Goal: Task Accomplishment & Management: Complete application form

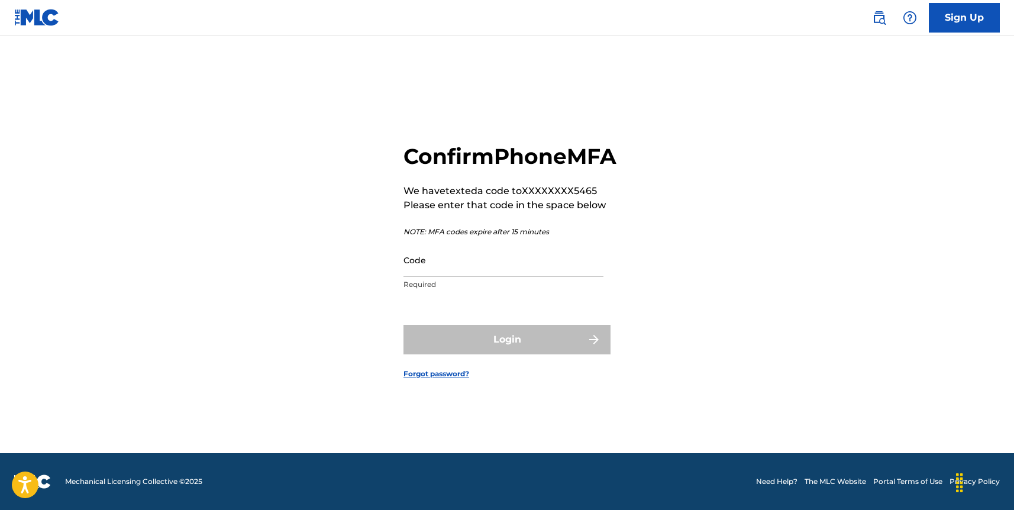
click at [565, 277] on input "Code" at bounding box center [504, 260] width 200 height 34
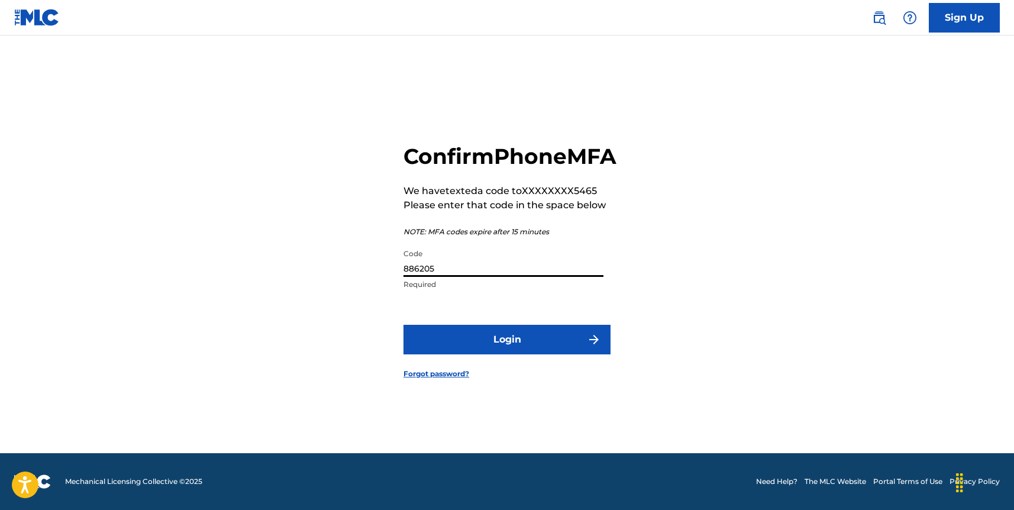
type input "886205"
click at [554, 350] on button "Login" at bounding box center [507, 340] width 207 height 30
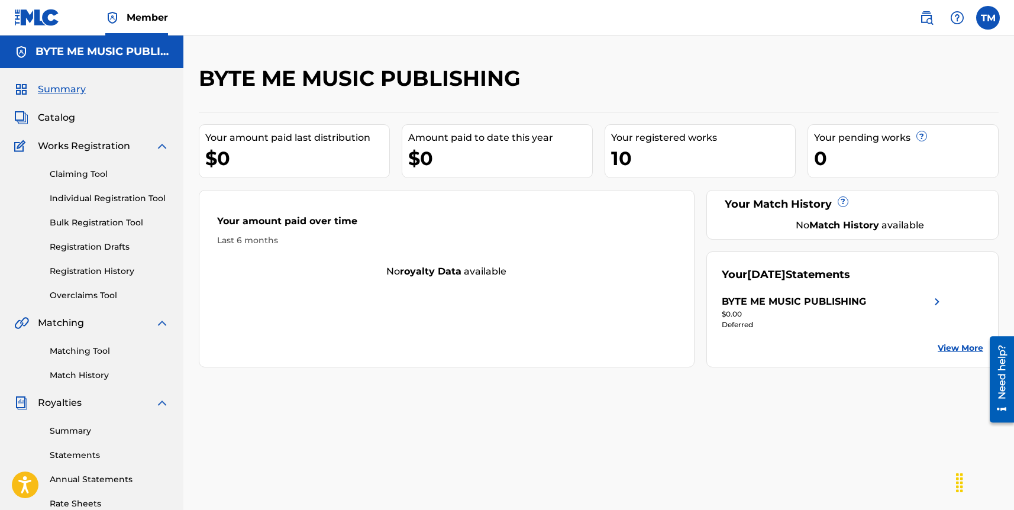
click at [57, 118] on span "Catalog" at bounding box center [56, 118] width 37 height 14
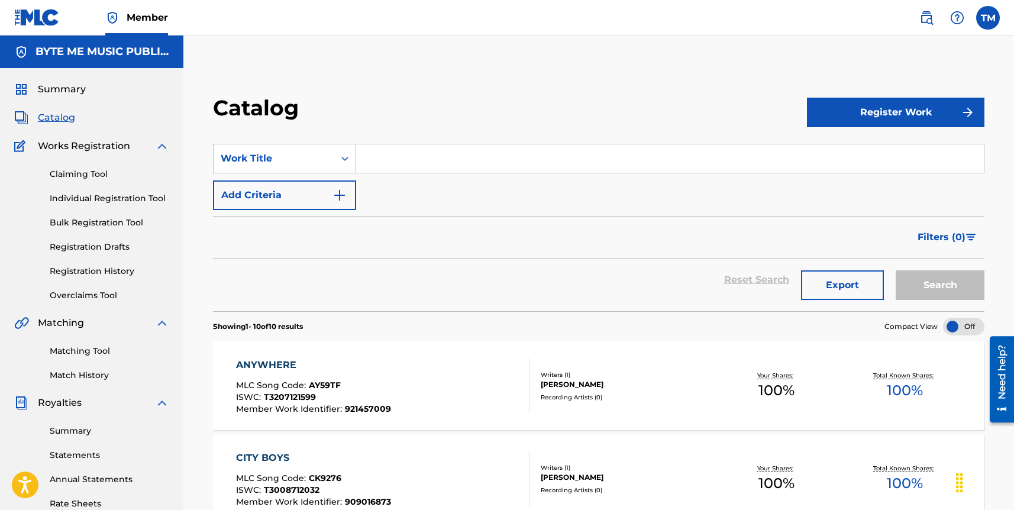
click at [94, 247] on link "Registration Drafts" at bounding box center [110, 247] width 120 height 12
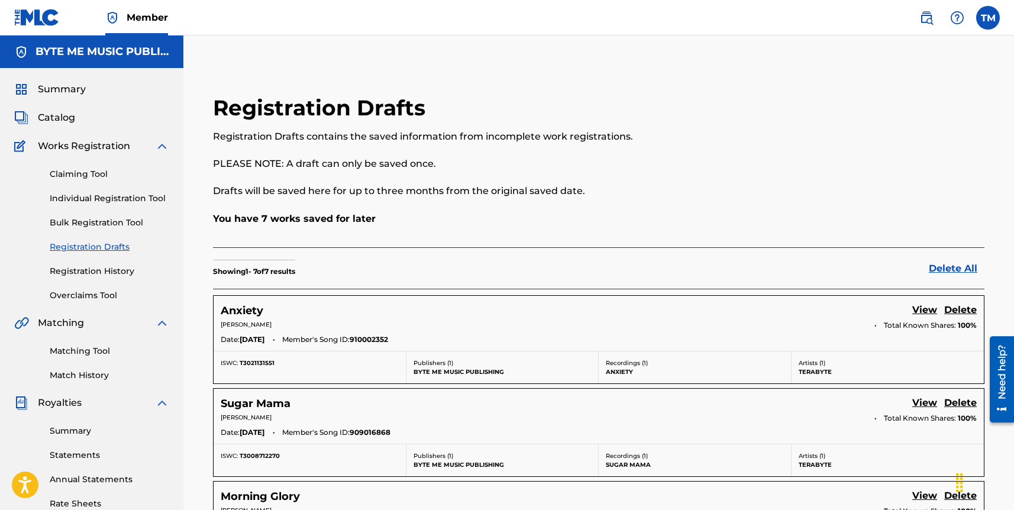
click at [918, 308] on link "View" at bounding box center [924, 311] width 25 height 16
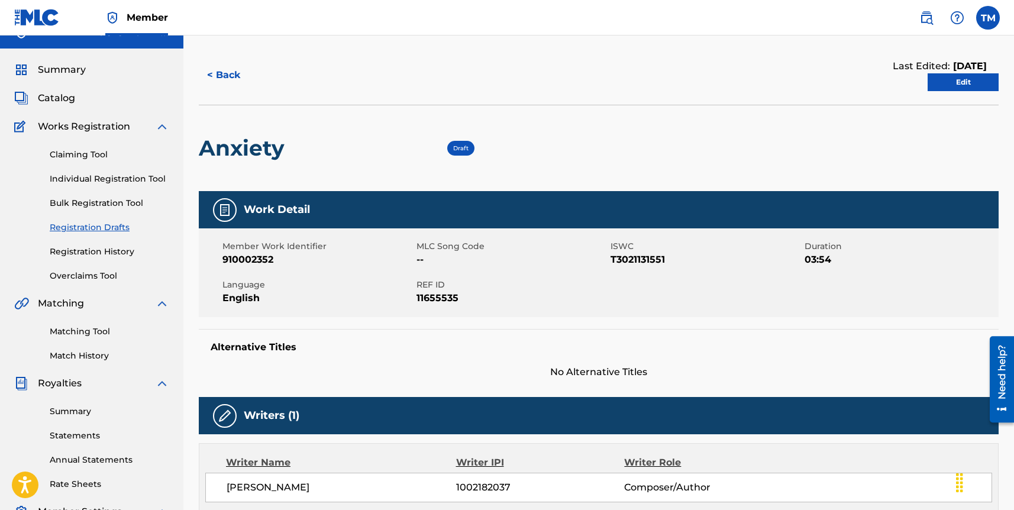
scroll to position [17, 0]
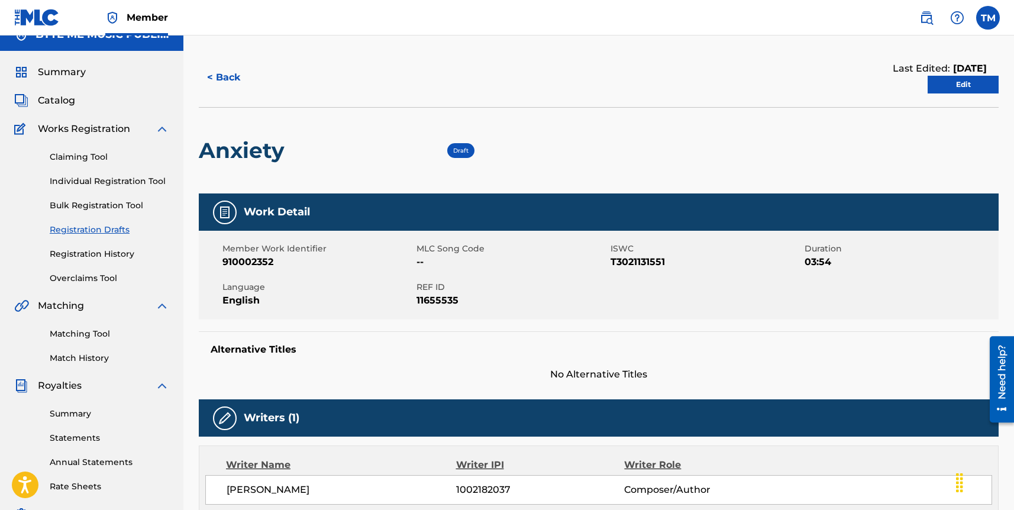
click at [940, 87] on link "Edit" at bounding box center [963, 85] width 71 height 18
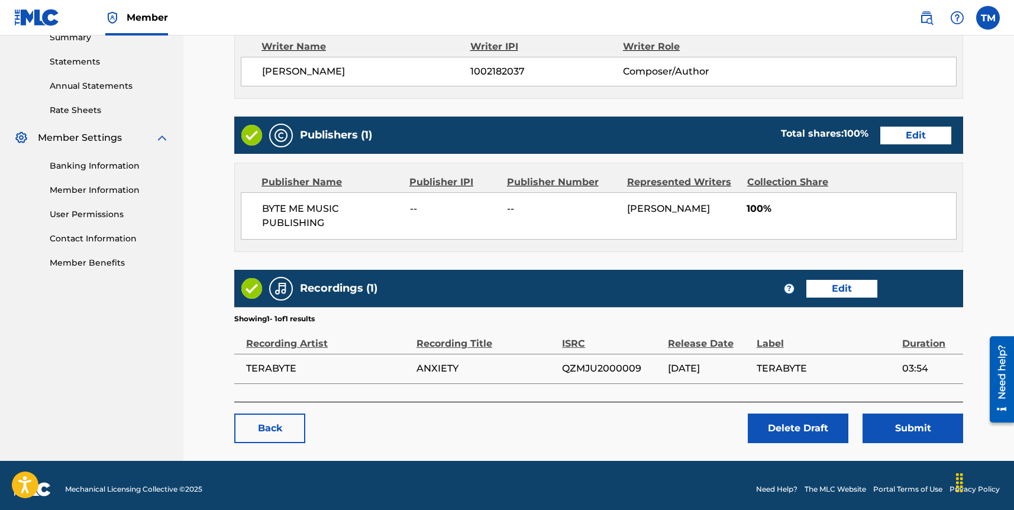
scroll to position [400, 0]
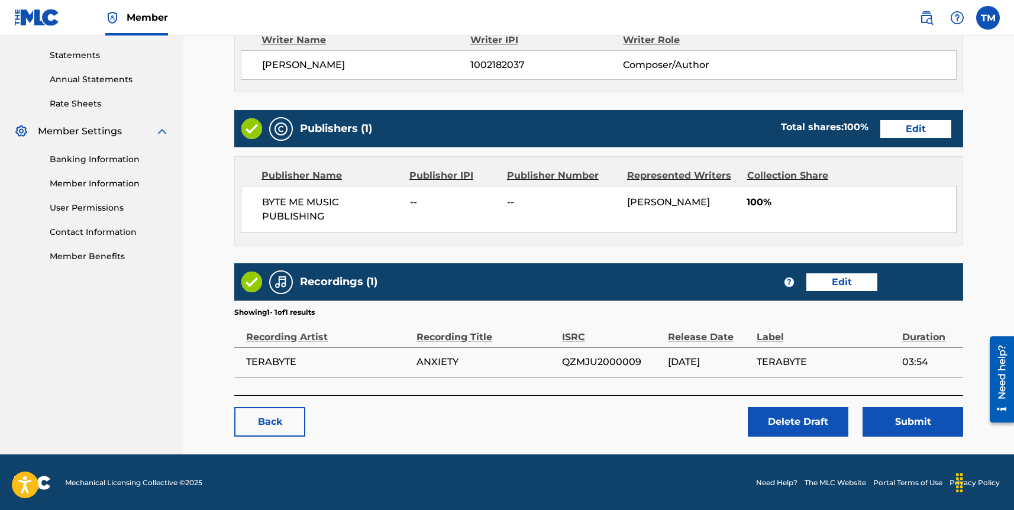
click at [842, 282] on link "Edit" at bounding box center [842, 282] width 71 height 18
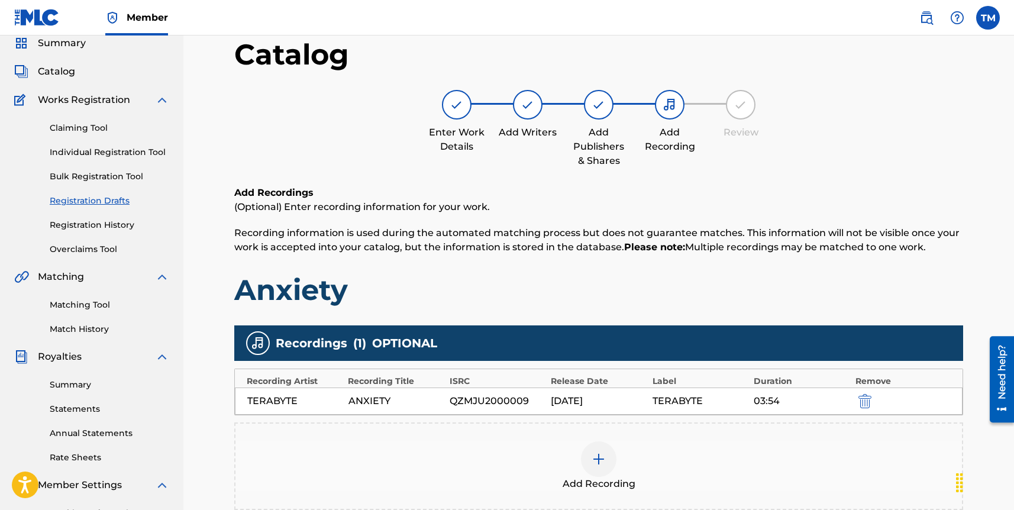
scroll to position [76, 0]
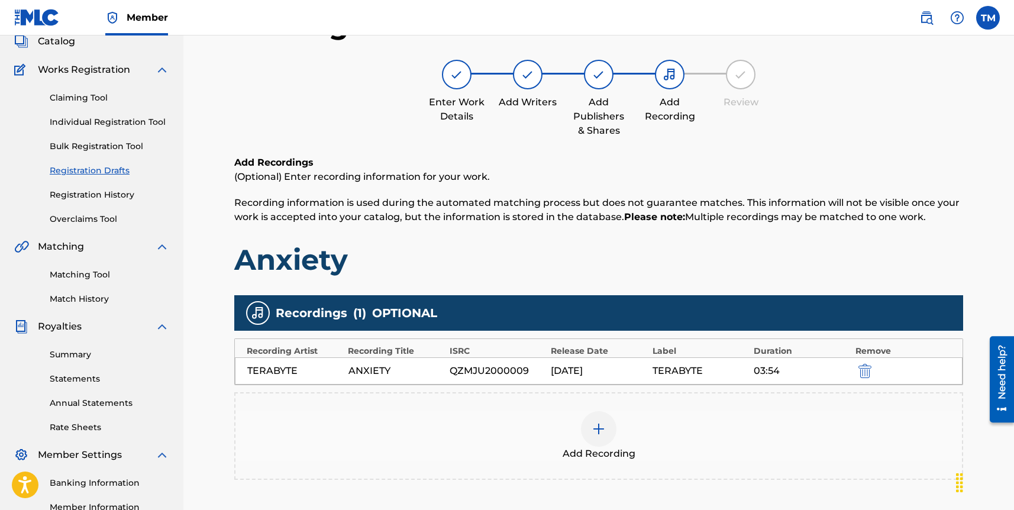
click at [388, 369] on div "ANXIETY" at bounding box center [396, 371] width 95 height 14
click at [865, 372] on img "submit" at bounding box center [865, 371] width 13 height 14
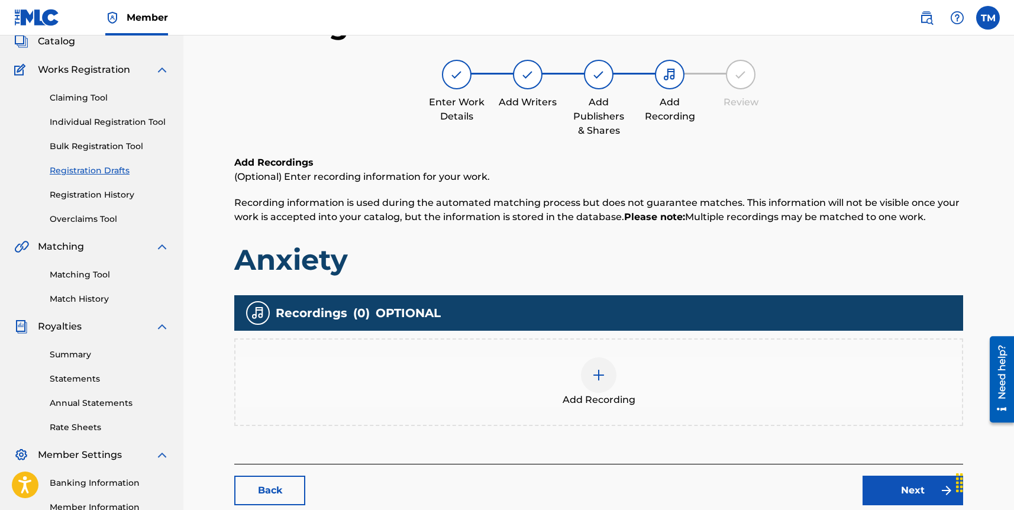
click at [606, 378] on div at bounding box center [599, 375] width 36 height 36
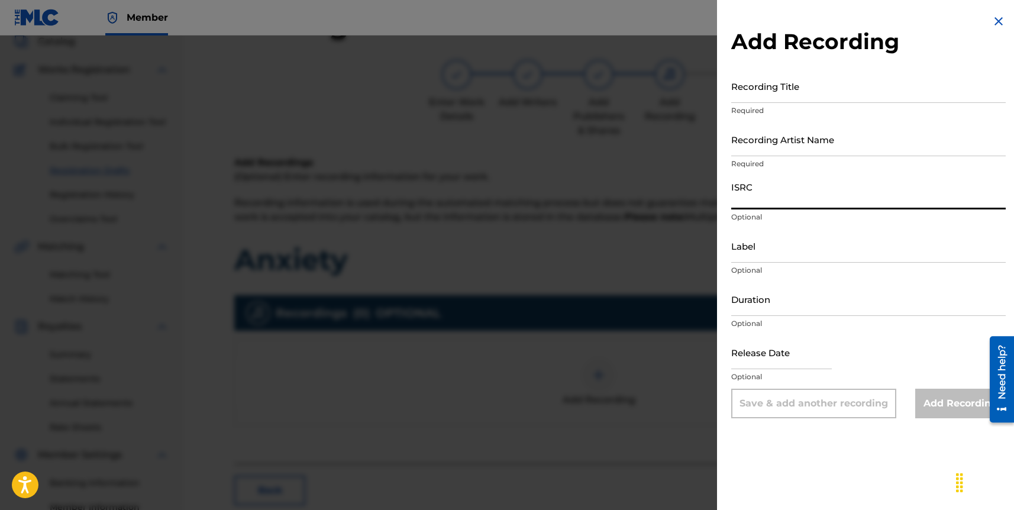
click at [763, 204] on input "ISRC" at bounding box center [868, 193] width 275 height 34
paste input "QZHN62353998"
type input "QZHN62353998"
click at [785, 92] on input "Recording Title" at bounding box center [868, 86] width 275 height 34
type input "Anxiety"
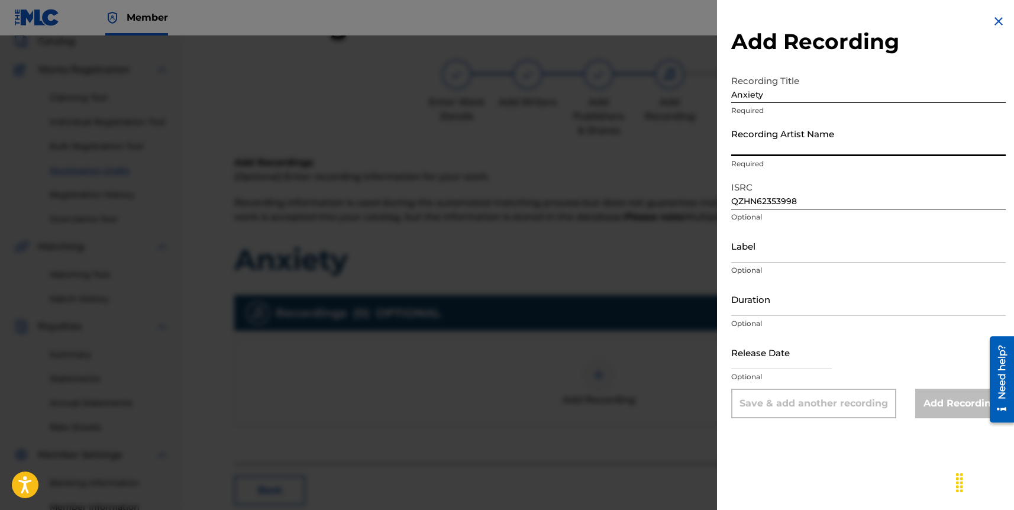
click at [766, 151] on input "Recording Artist Name" at bounding box center [868, 139] width 275 height 34
type input "TERABYTE"
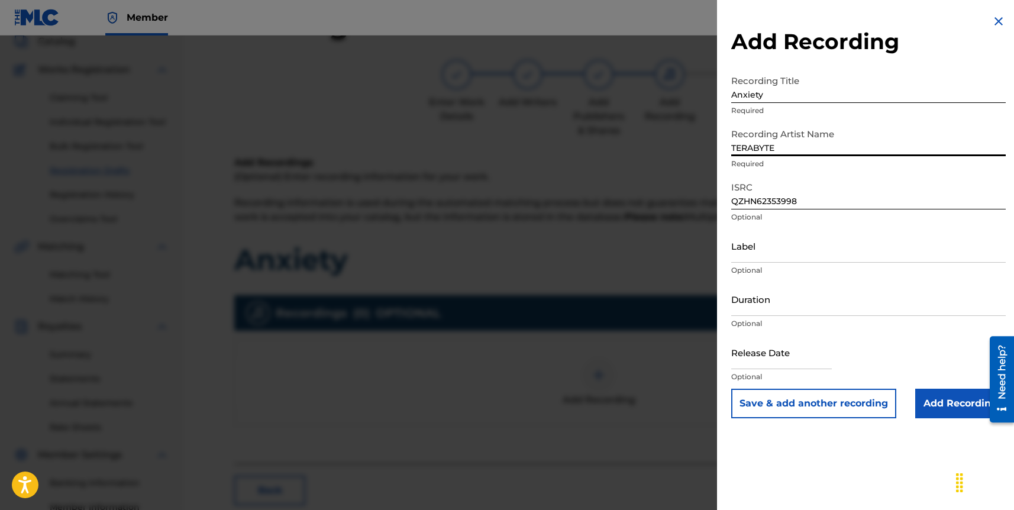
click at [760, 250] on input "Label" at bounding box center [868, 246] width 275 height 34
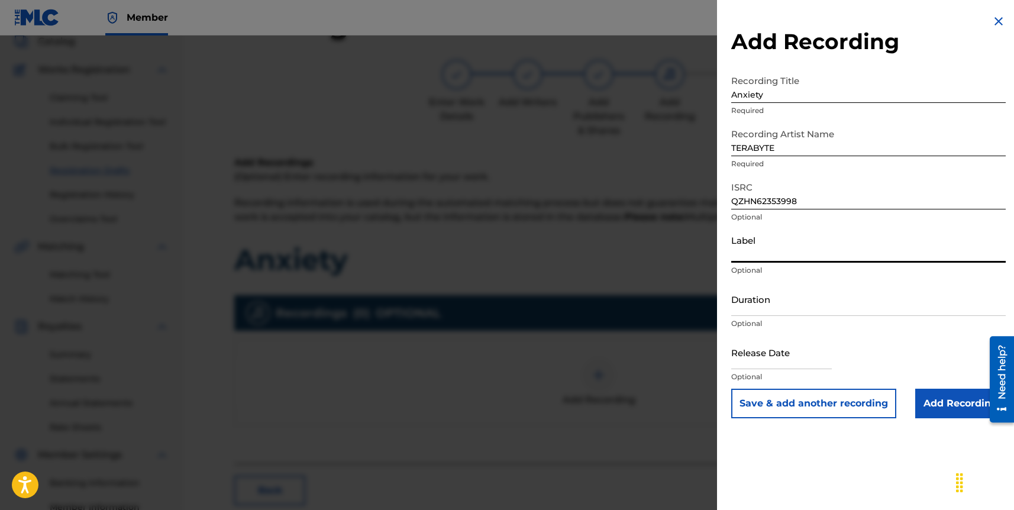
type input "TERABYTE"
click at [782, 301] on input "Duration" at bounding box center [868, 299] width 275 height 34
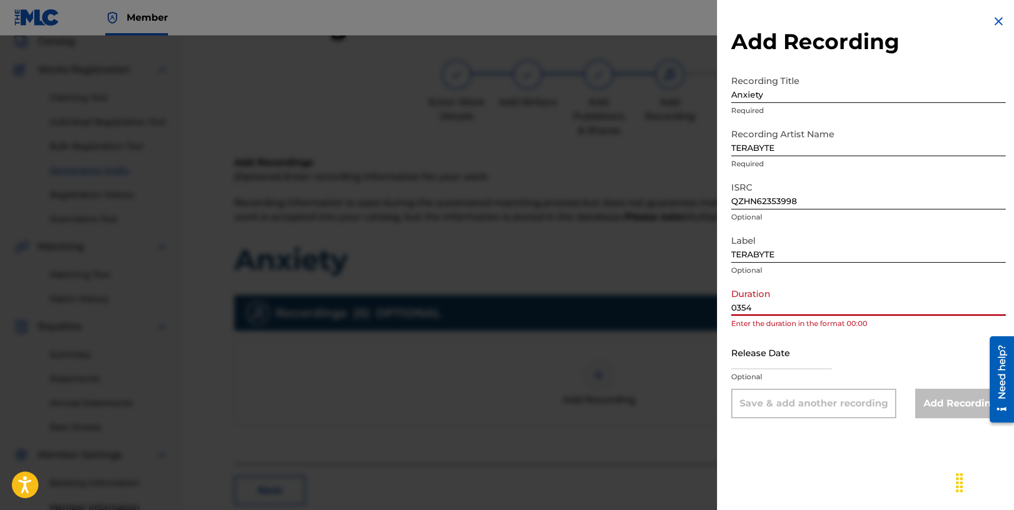
click at [741, 308] on input "0354" at bounding box center [868, 299] width 275 height 34
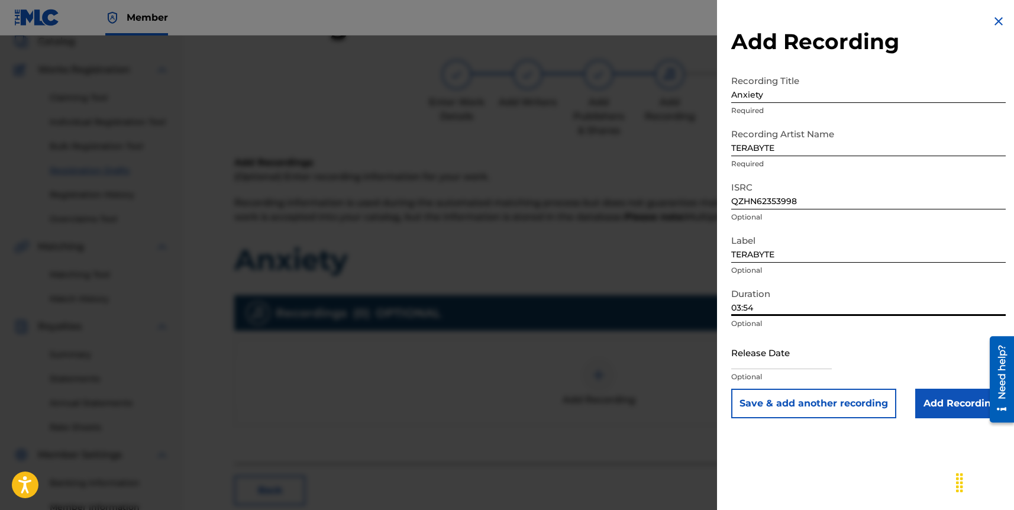
type input "03:54"
click at [747, 356] on input "text" at bounding box center [781, 353] width 101 height 34
select select "7"
select select "2025"
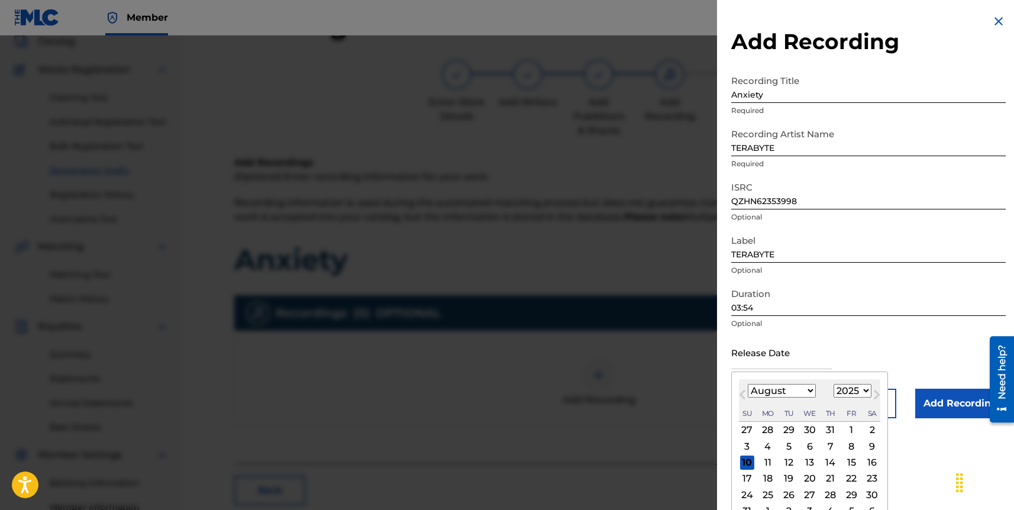
type input "[DATE]"
select select "3"
select select "2024"
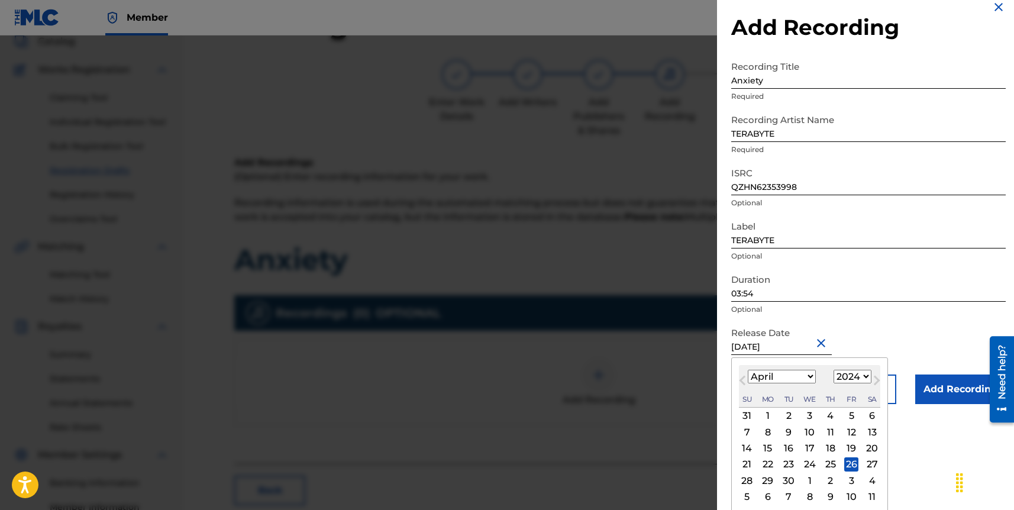
scroll to position [17, 0]
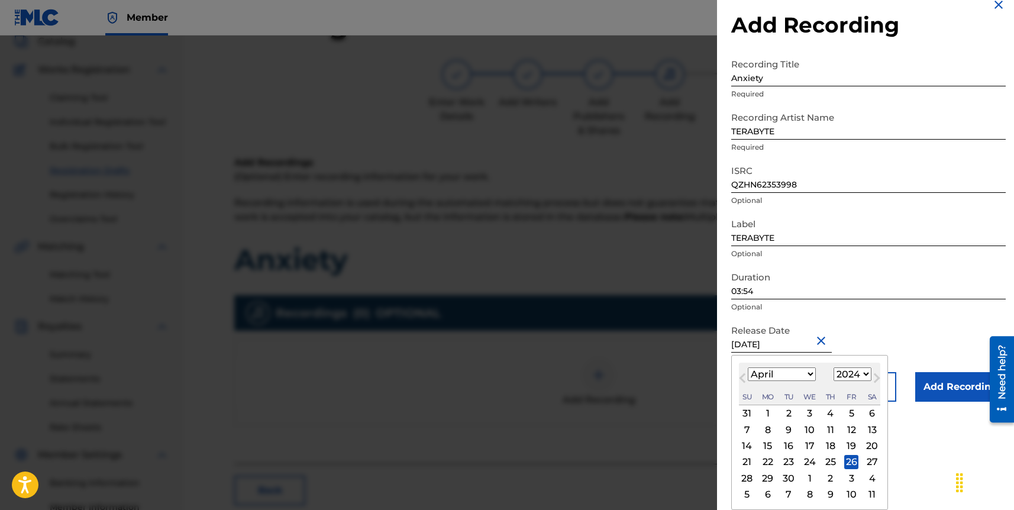
click at [851, 463] on div "26" at bounding box center [851, 462] width 14 height 14
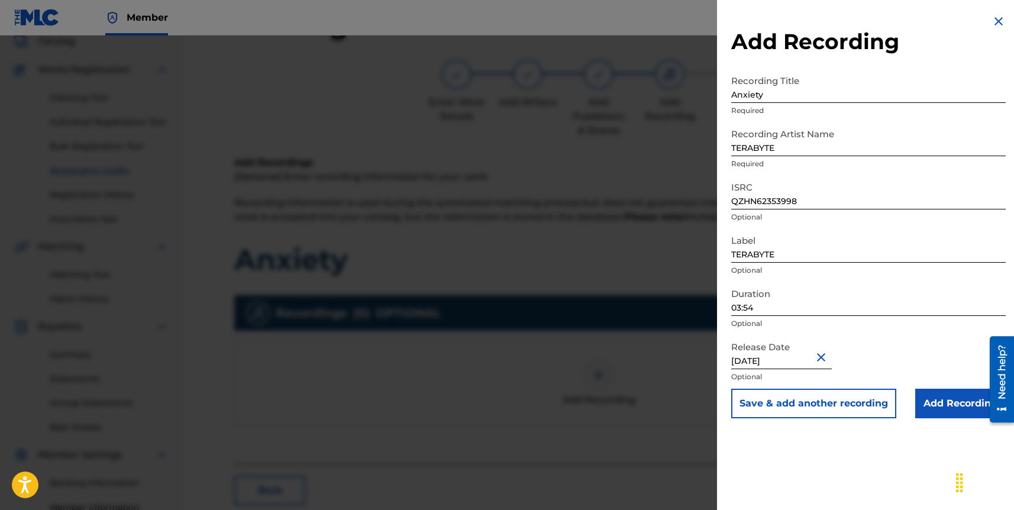
scroll to position [0, 0]
click at [931, 400] on input "Add Recording" at bounding box center [960, 404] width 91 height 30
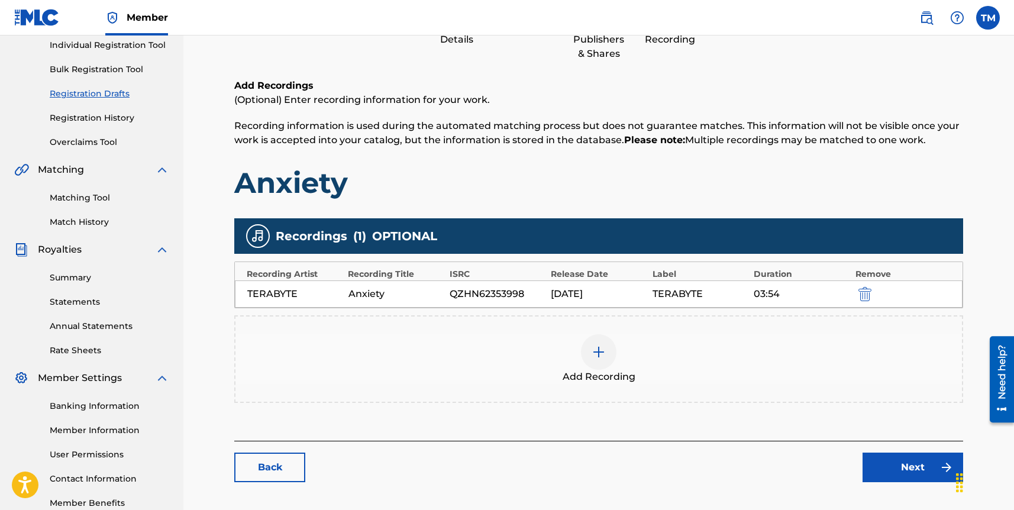
scroll to position [157, 0]
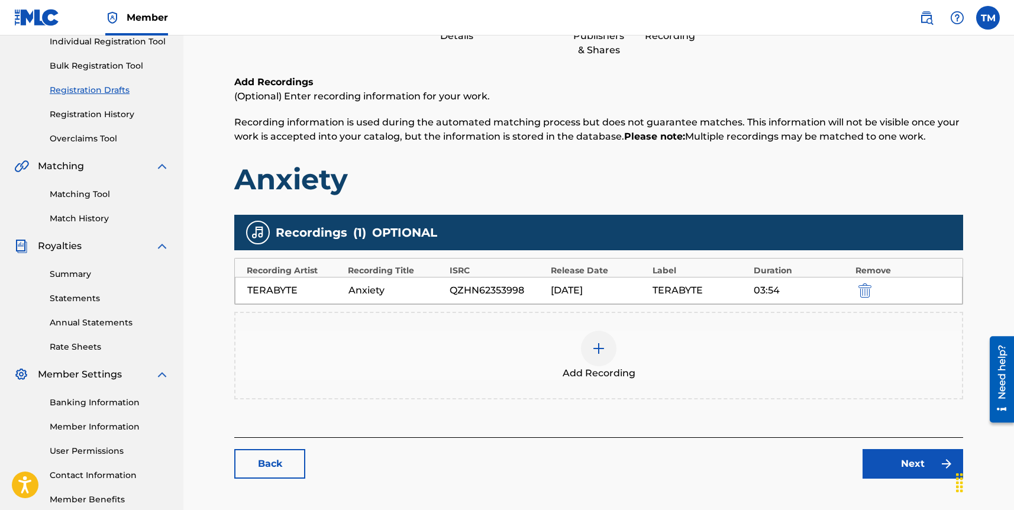
click at [914, 460] on link "Next" at bounding box center [913, 464] width 101 height 30
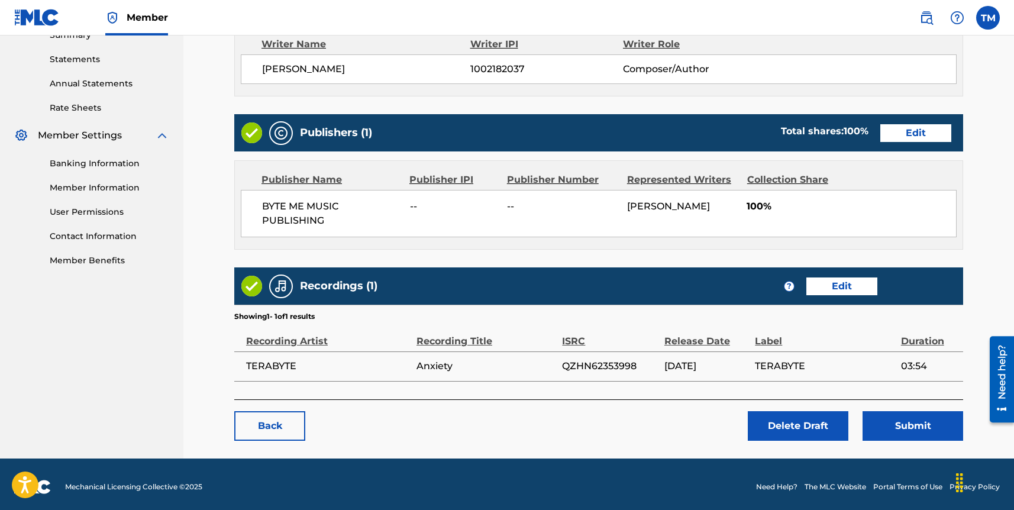
scroll to position [400, 0]
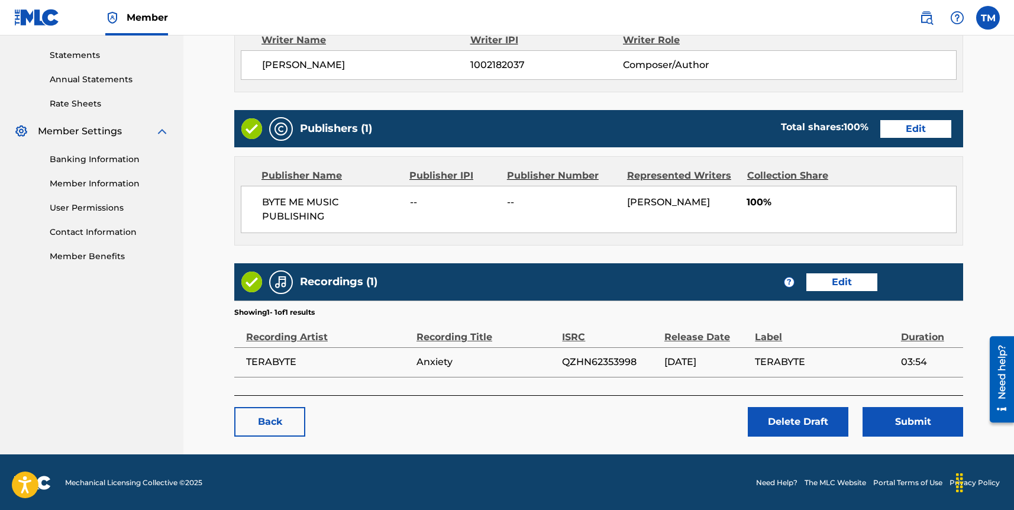
click at [417, 205] on span "--" at bounding box center [454, 202] width 89 height 14
click at [885, 420] on button "Submit" at bounding box center [913, 422] width 101 height 30
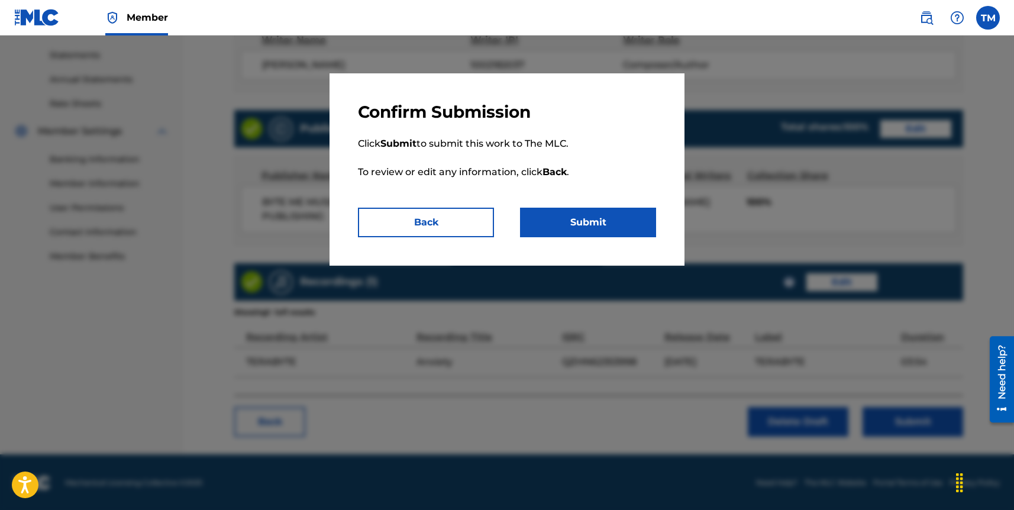
click at [617, 225] on button "Submit" at bounding box center [588, 223] width 136 height 30
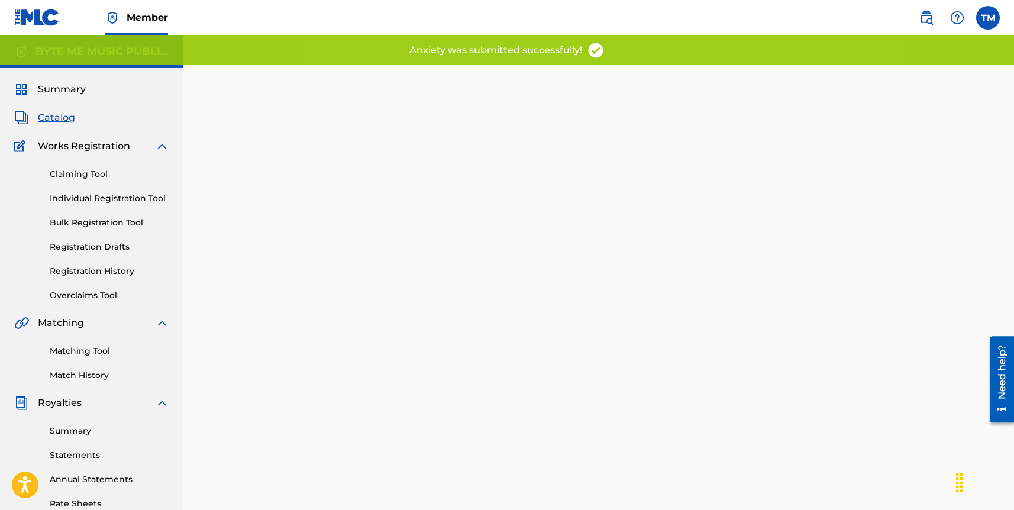
click at [113, 249] on link "Registration Drafts" at bounding box center [110, 247] width 120 height 12
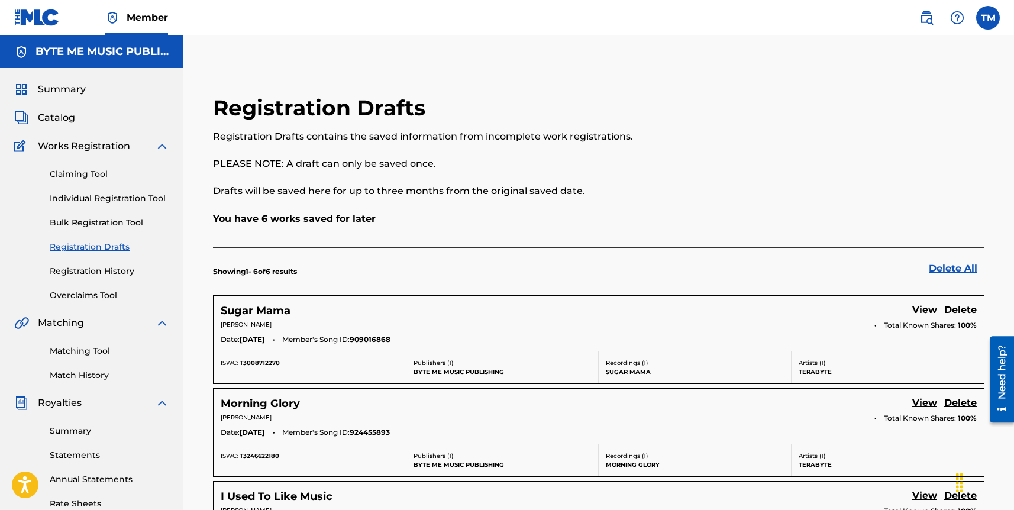
click at [265, 310] on h5 "Sugar Mama" at bounding box center [256, 311] width 70 height 14
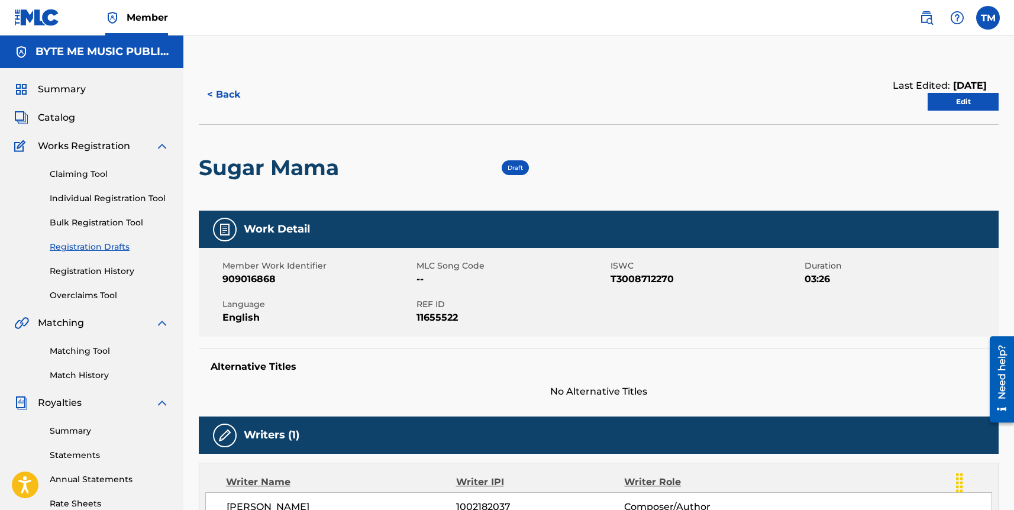
click at [943, 98] on link "Edit" at bounding box center [963, 102] width 71 height 18
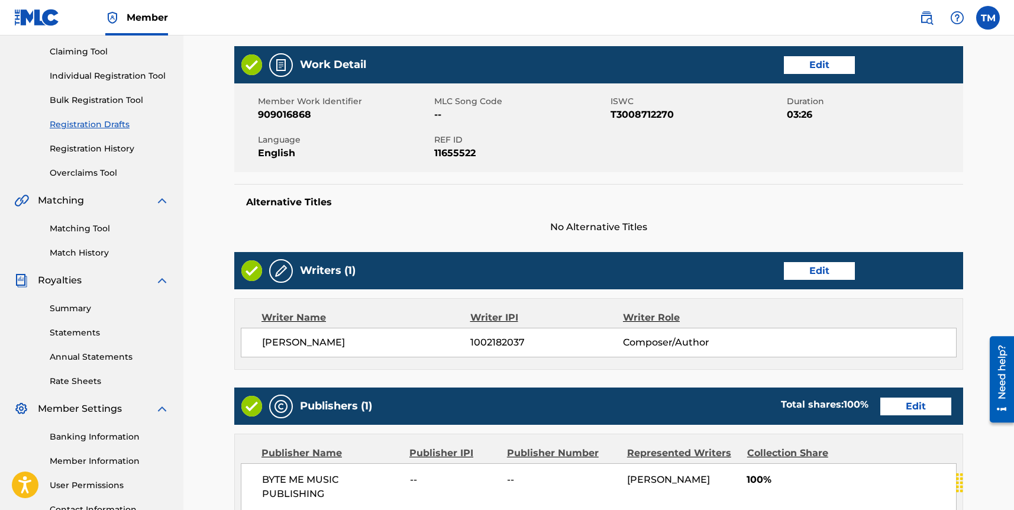
scroll to position [400, 0]
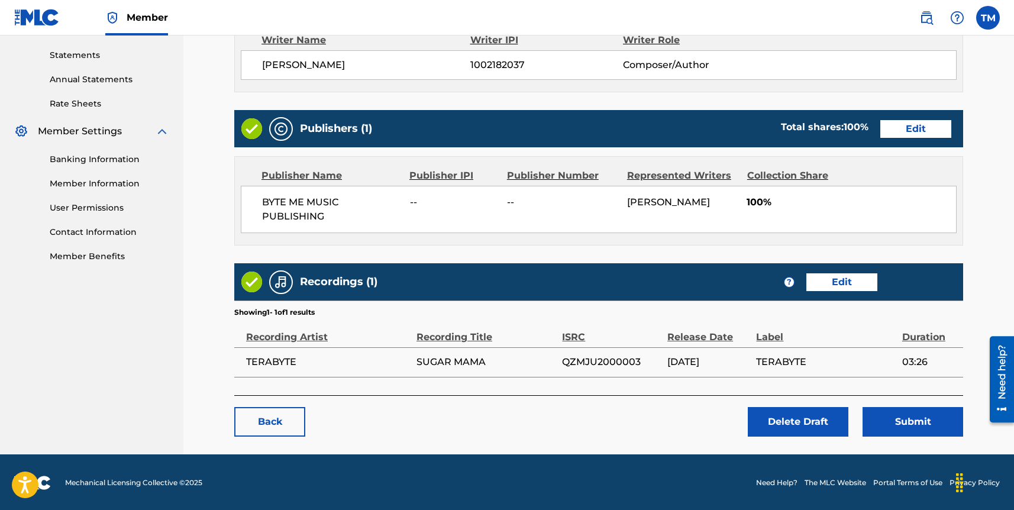
click at [827, 279] on link "Edit" at bounding box center [842, 282] width 71 height 18
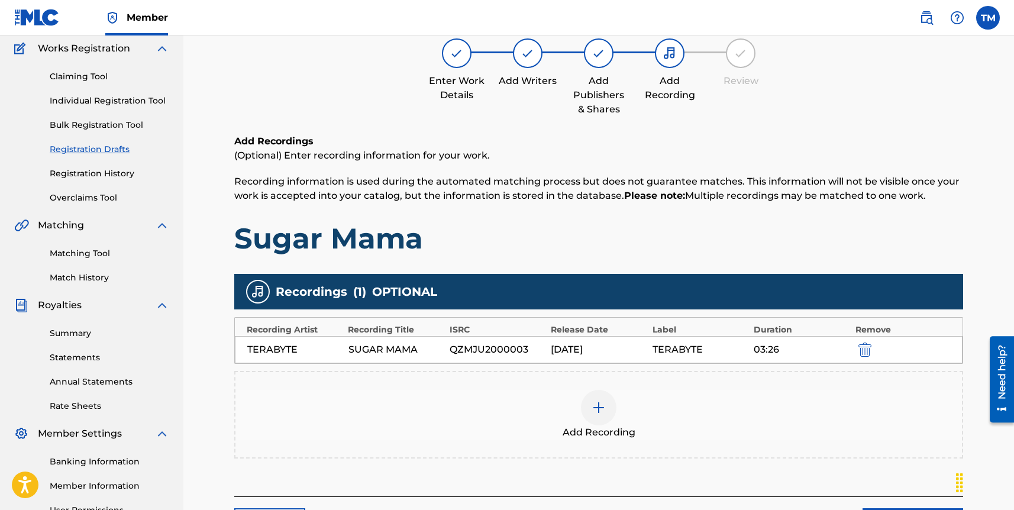
scroll to position [144, 0]
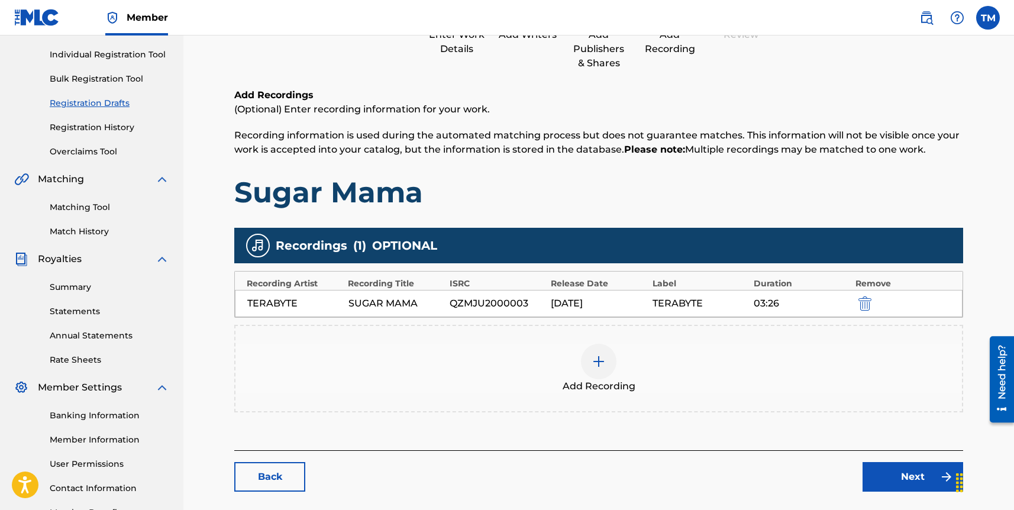
click at [867, 307] on img "submit" at bounding box center [865, 303] width 13 height 14
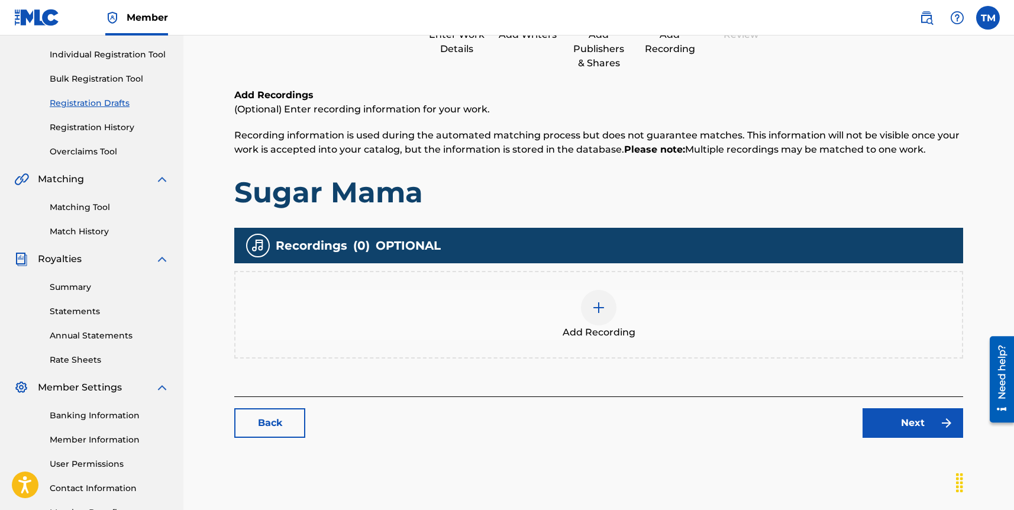
click at [602, 297] on div at bounding box center [599, 308] width 36 height 36
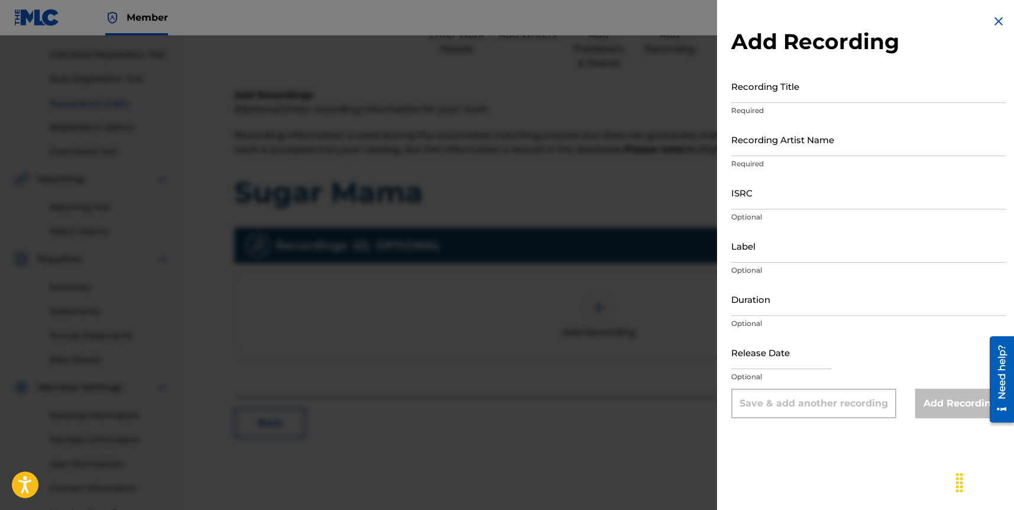
click at [767, 90] on input "Recording Title" at bounding box center [868, 86] width 275 height 34
type input "Sugar Mama"
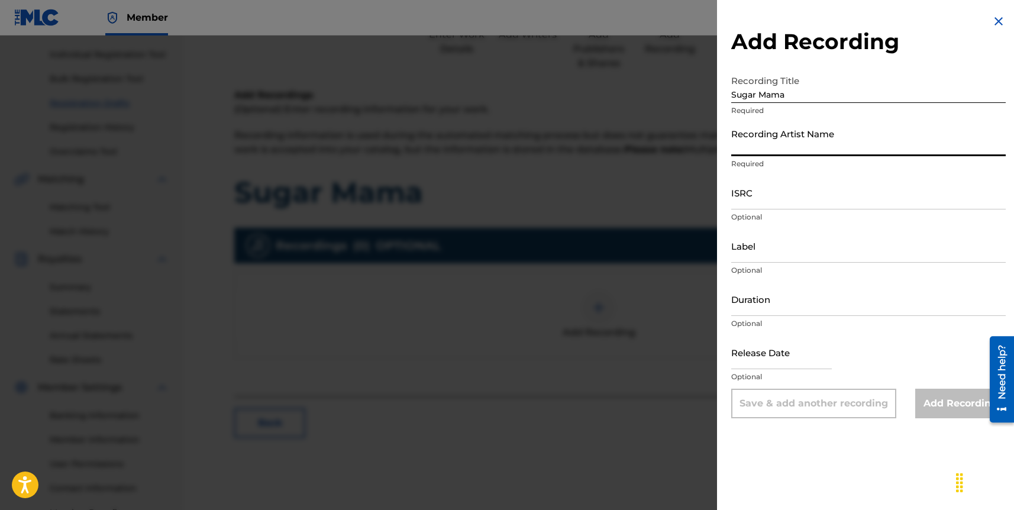
click at [762, 146] on input "Recording Artist Name" at bounding box center [868, 139] width 275 height 34
type input "TERABYTE"
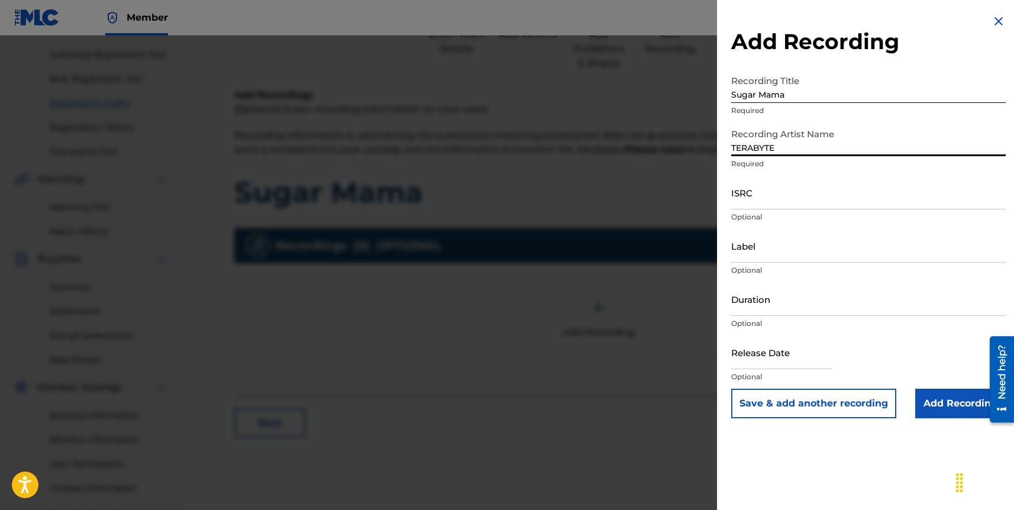
click at [761, 201] on input "ISRC" at bounding box center [868, 193] width 275 height 34
paste input "QZTAU2353524"
type input "QZTAU2353524"
click at [761, 254] on input "Label" at bounding box center [868, 246] width 275 height 34
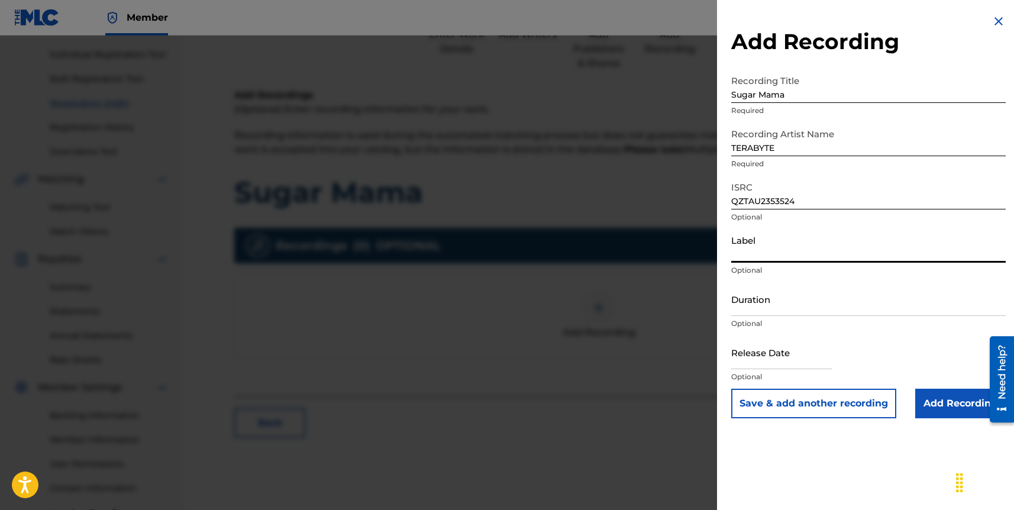
type input "TERABYTE"
click at [775, 308] on input "Duration" at bounding box center [868, 299] width 275 height 34
type input "03:26"
click at [787, 352] on input "text" at bounding box center [781, 353] width 101 height 34
select select "7"
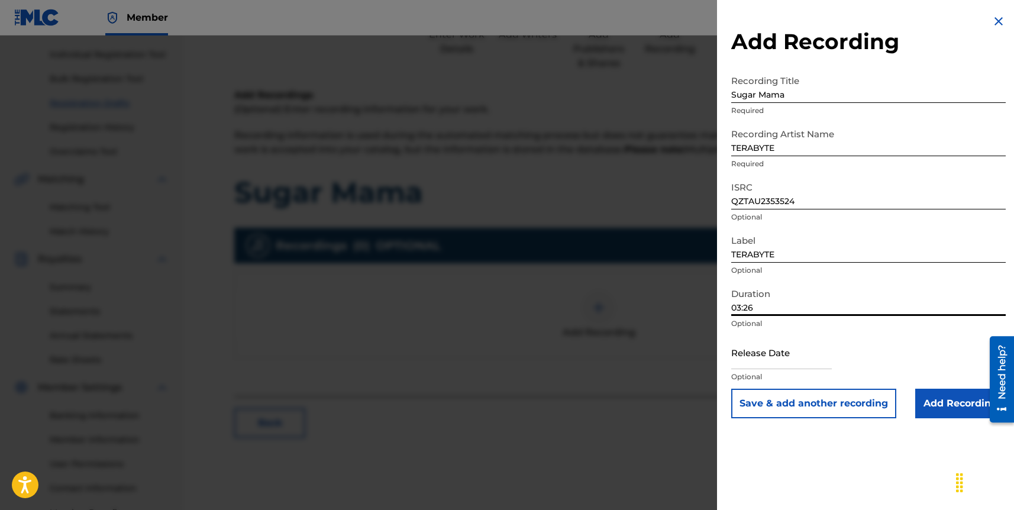
select select "2025"
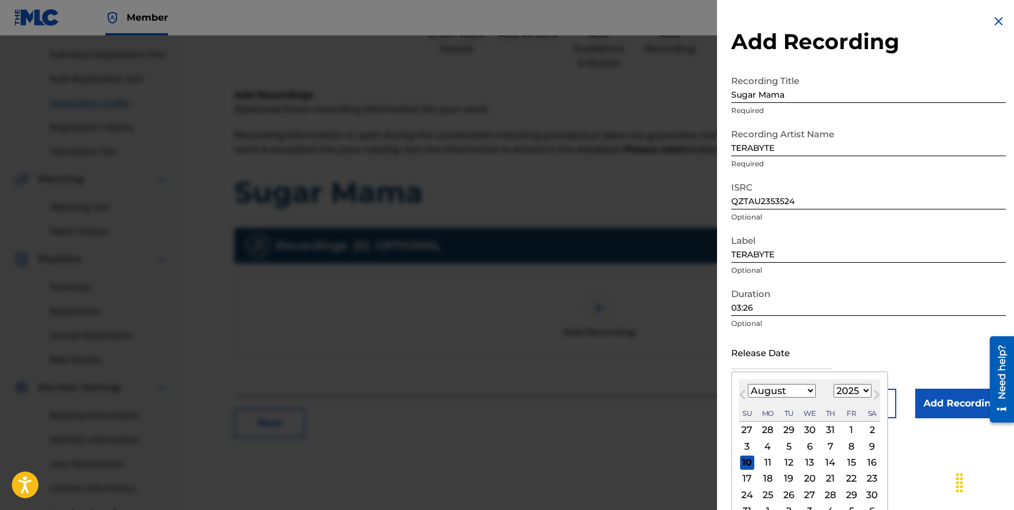
type input "[DATE]"
select select "3"
select select "2024"
click at [852, 476] on div "26" at bounding box center [851, 479] width 14 height 14
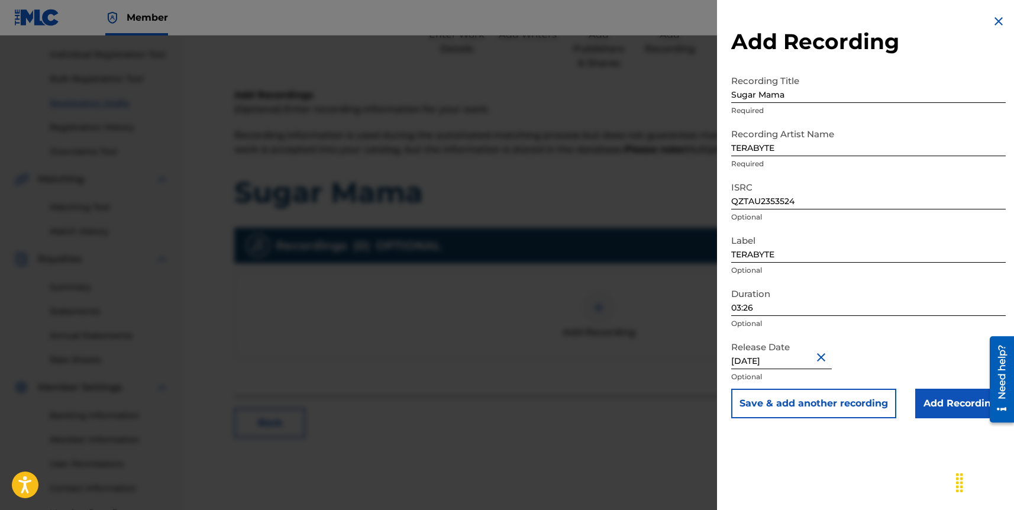
click at [930, 402] on input "Add Recording" at bounding box center [960, 404] width 91 height 30
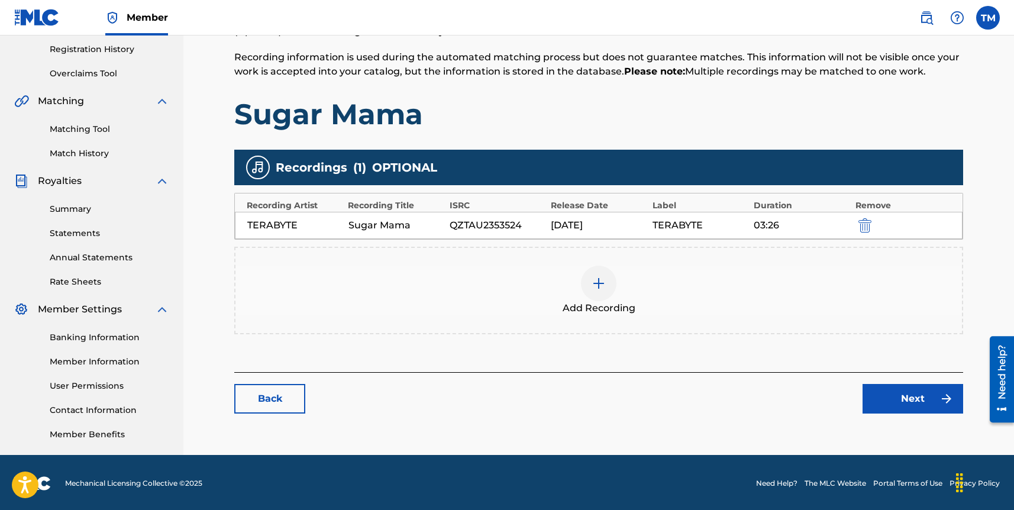
scroll to position [222, 0]
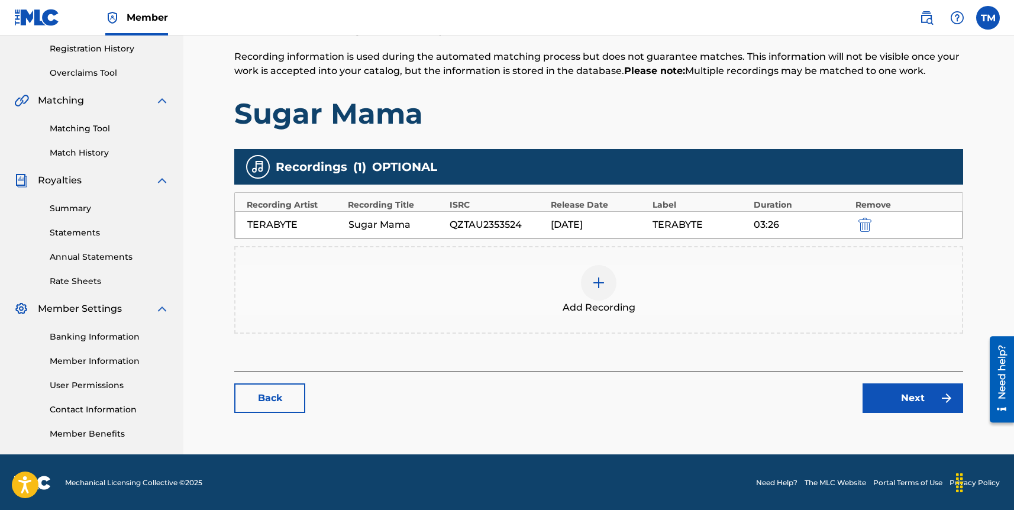
click at [878, 401] on link "Next" at bounding box center [913, 398] width 101 height 30
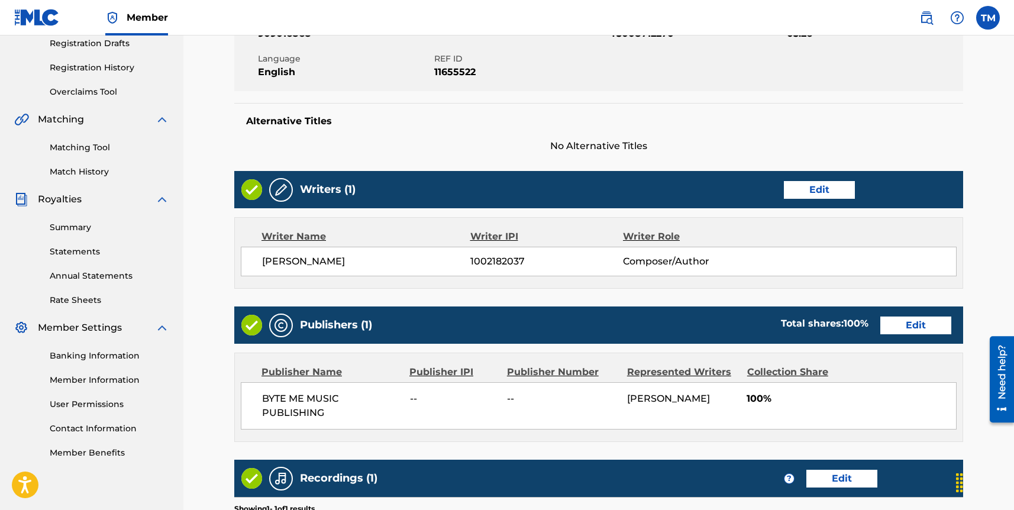
scroll to position [400, 0]
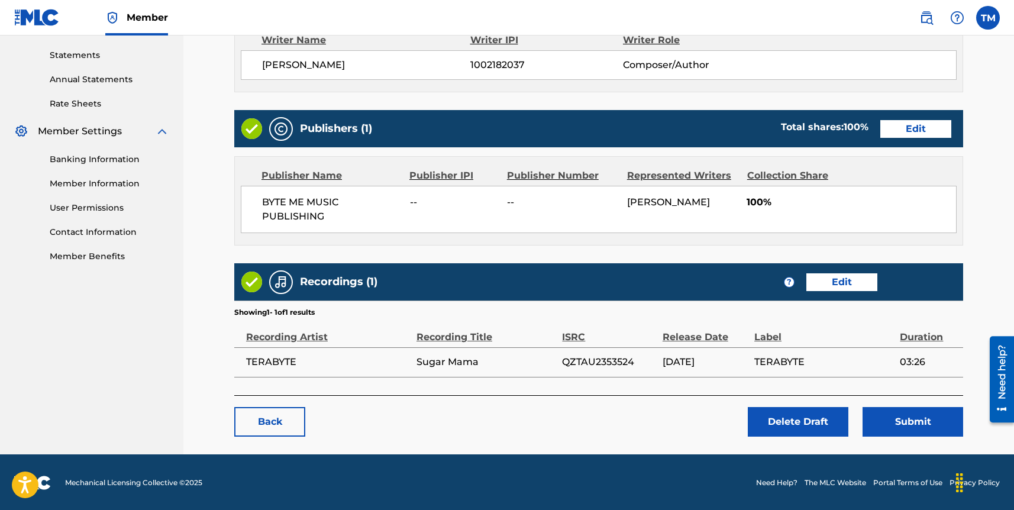
click at [891, 425] on button "Submit" at bounding box center [913, 422] width 101 height 30
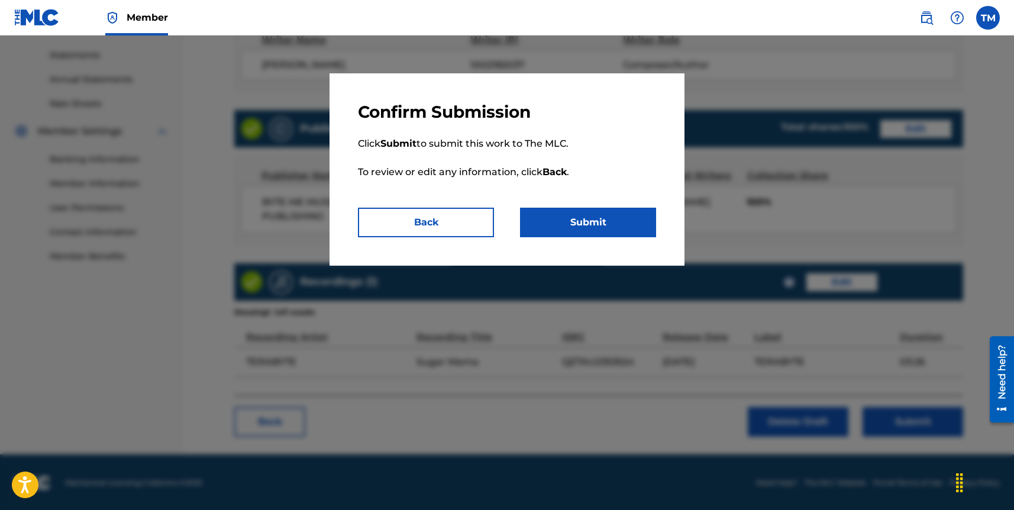
click at [617, 218] on button "Submit" at bounding box center [588, 223] width 136 height 30
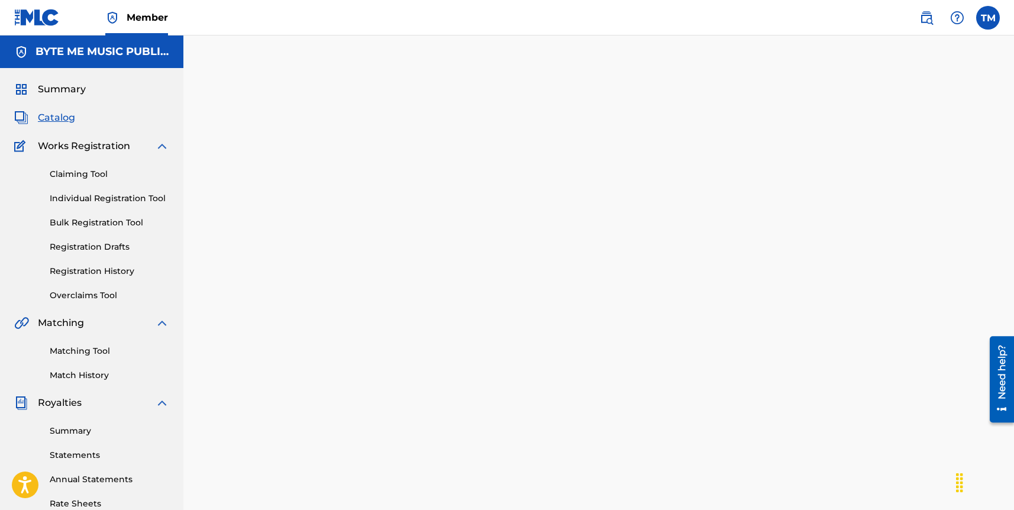
click at [101, 248] on link "Registration Drafts" at bounding box center [110, 247] width 120 height 12
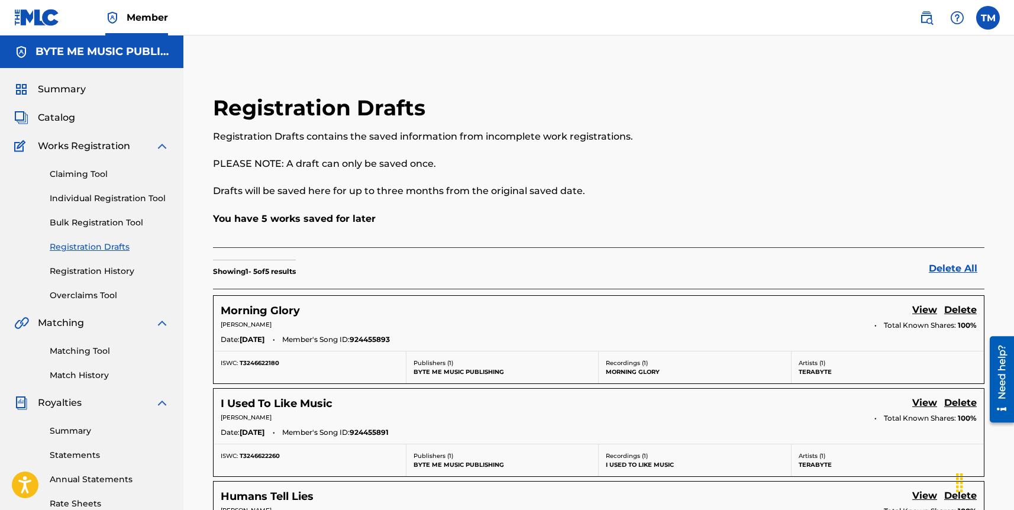
click at [277, 312] on h5 "Morning Glory" at bounding box center [260, 311] width 79 height 14
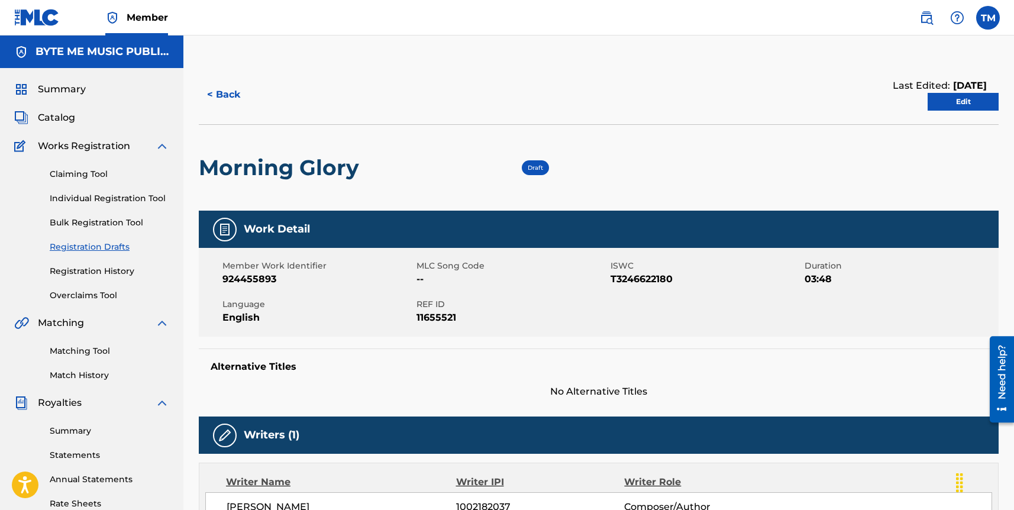
click at [967, 107] on link "Edit" at bounding box center [963, 102] width 71 height 18
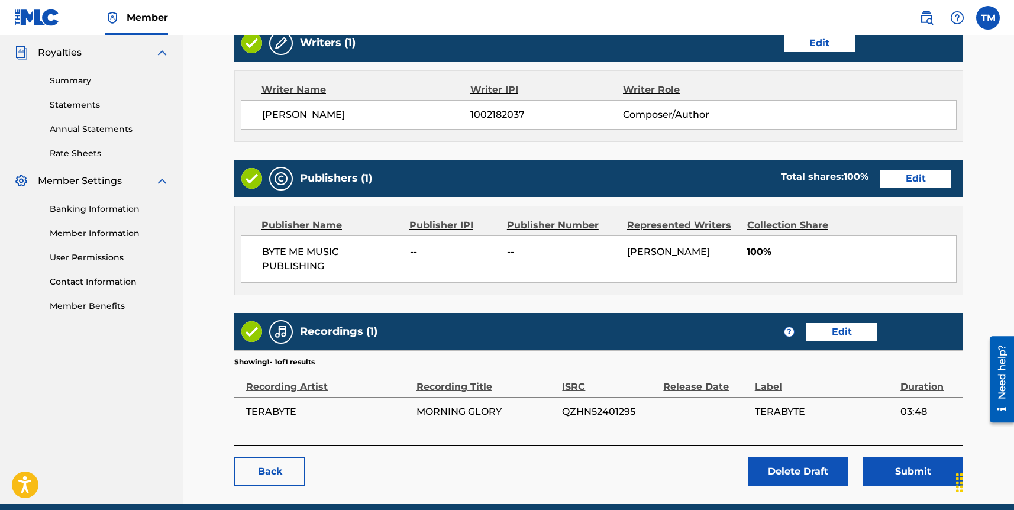
scroll to position [400, 0]
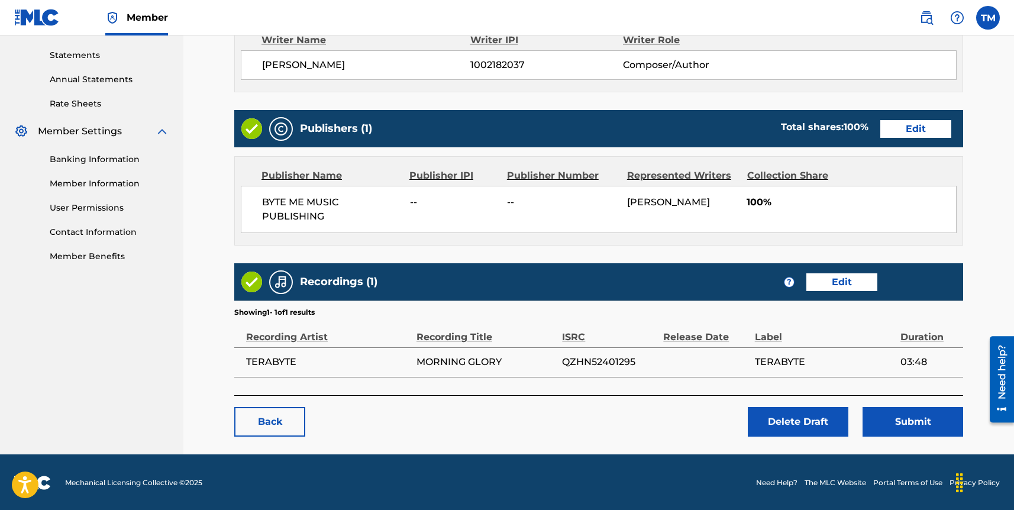
click at [841, 281] on link "Edit" at bounding box center [842, 282] width 71 height 18
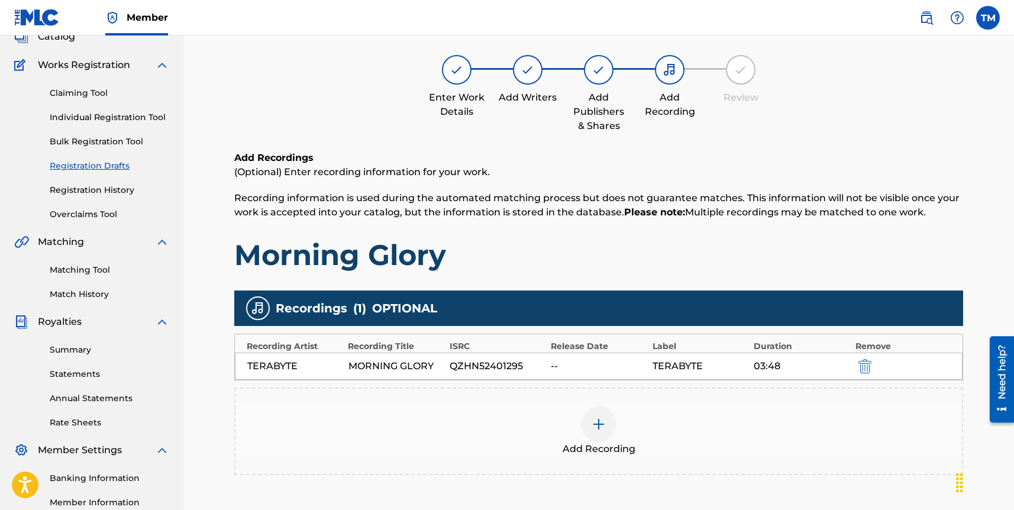
scroll to position [91, 0]
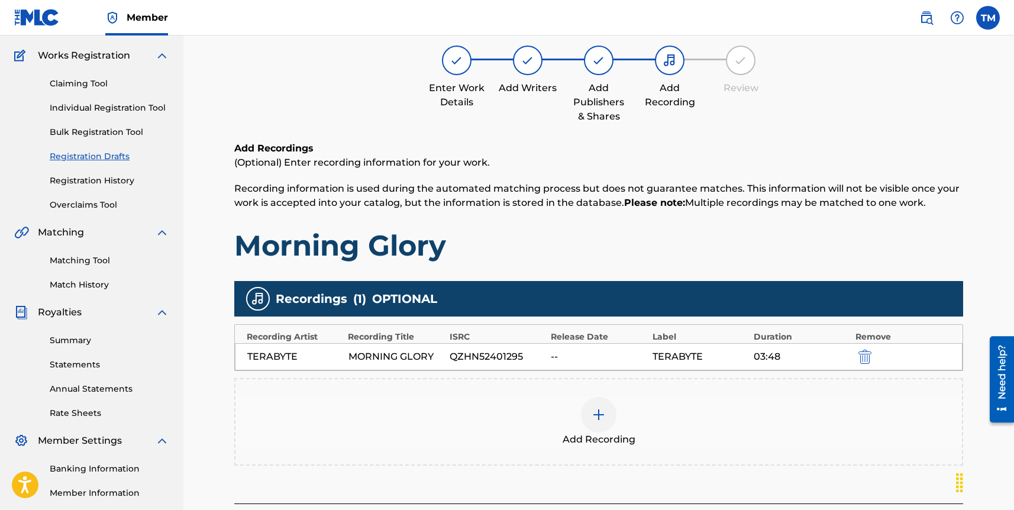
click at [865, 356] on img "submit" at bounding box center [865, 357] width 13 height 14
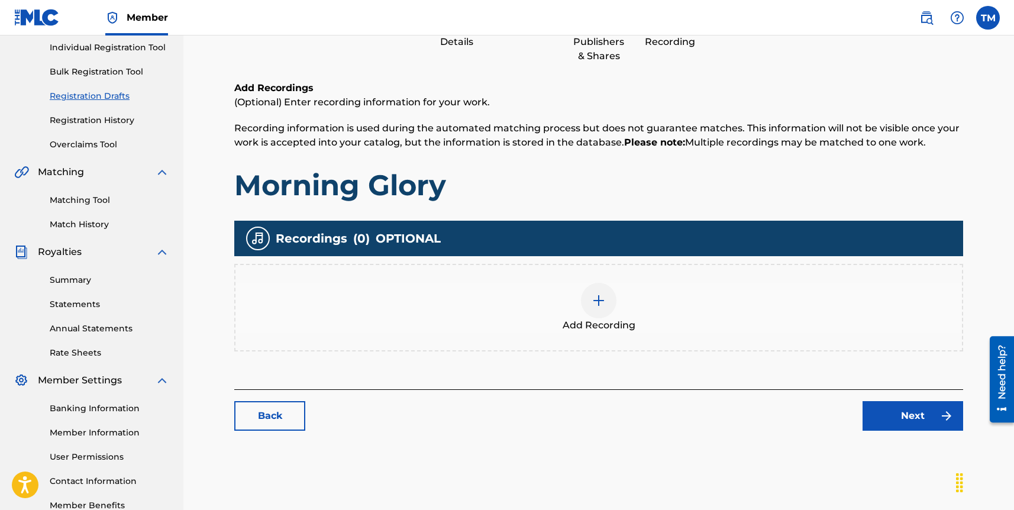
scroll to position [185, 0]
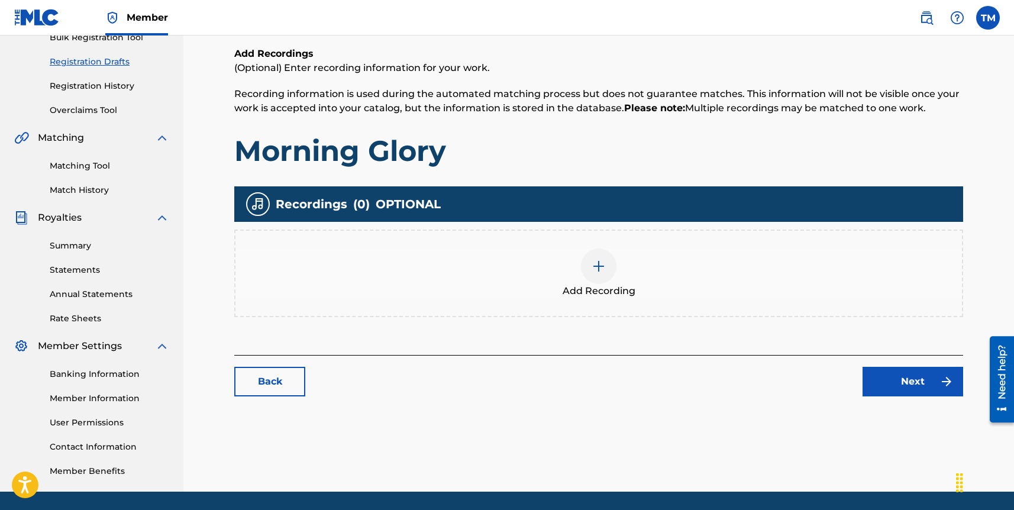
click at [599, 266] on img at bounding box center [599, 266] width 14 height 14
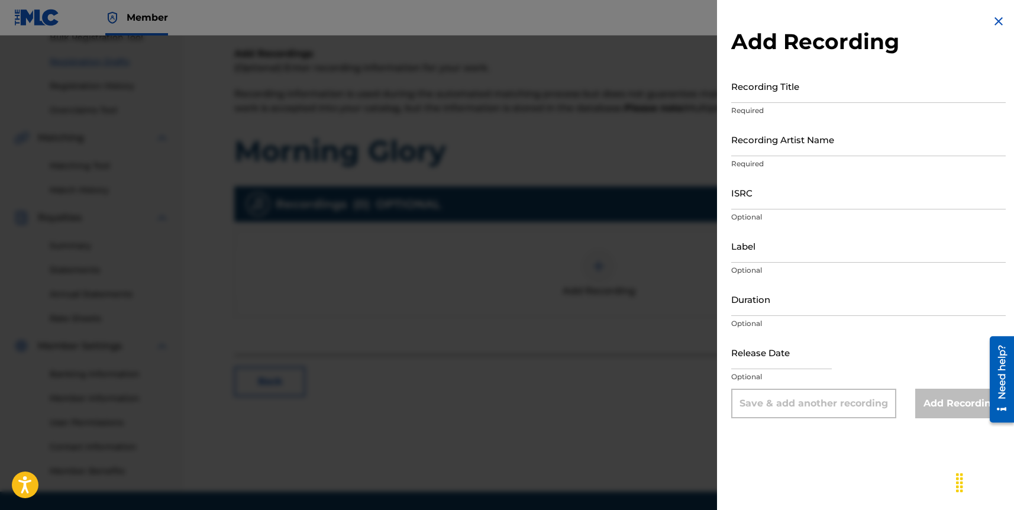
click at [765, 88] on input "Recording Title" at bounding box center [868, 86] width 275 height 34
type input "Morning Glory"
click at [748, 147] on input "Recording Artist Name" at bounding box center [868, 139] width 275 height 34
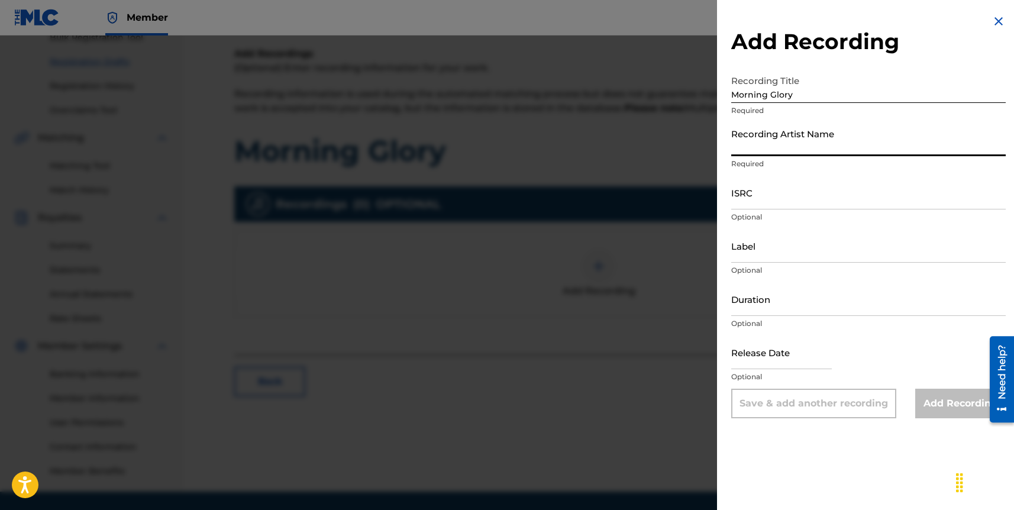
type input "TERABYTE"
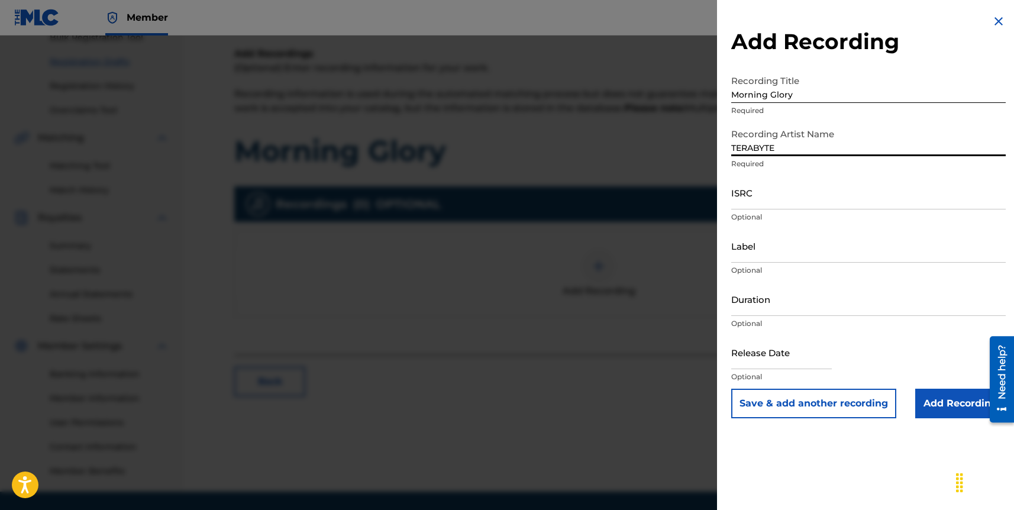
click at [760, 199] on input "ISRC" at bounding box center [868, 193] width 275 height 34
paste input "QZHN52401295"
type input "QZHN52401295"
click at [763, 246] on input "Label" at bounding box center [868, 246] width 275 height 34
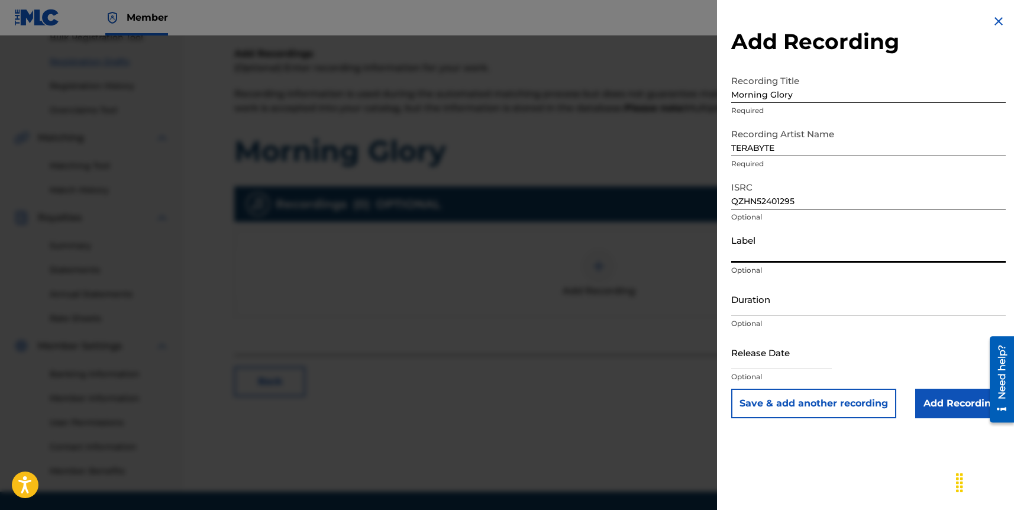
type input "TERABYTE"
click at [772, 308] on input "Duration" at bounding box center [868, 299] width 275 height 34
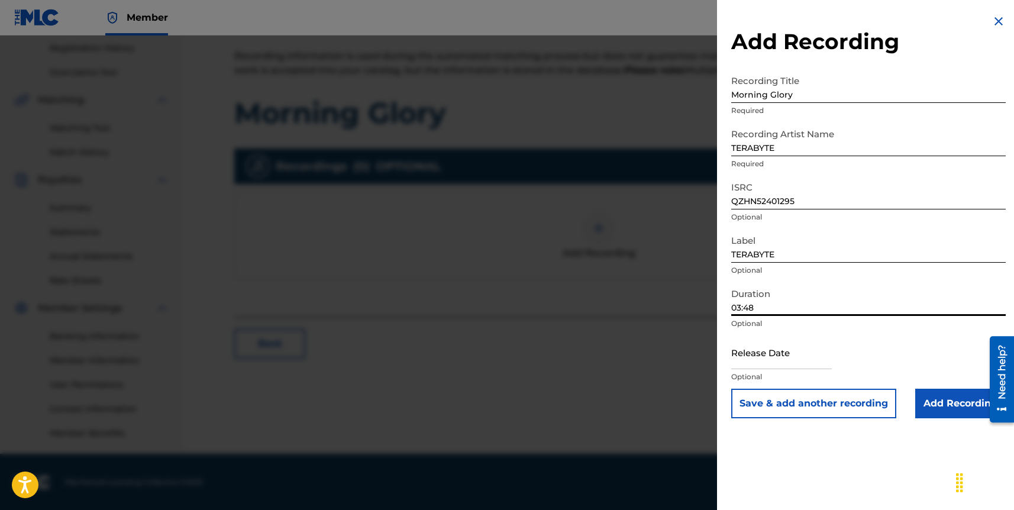
type input "03:48"
click at [774, 356] on input "text" at bounding box center [781, 353] width 101 height 34
select select "7"
select select "2025"
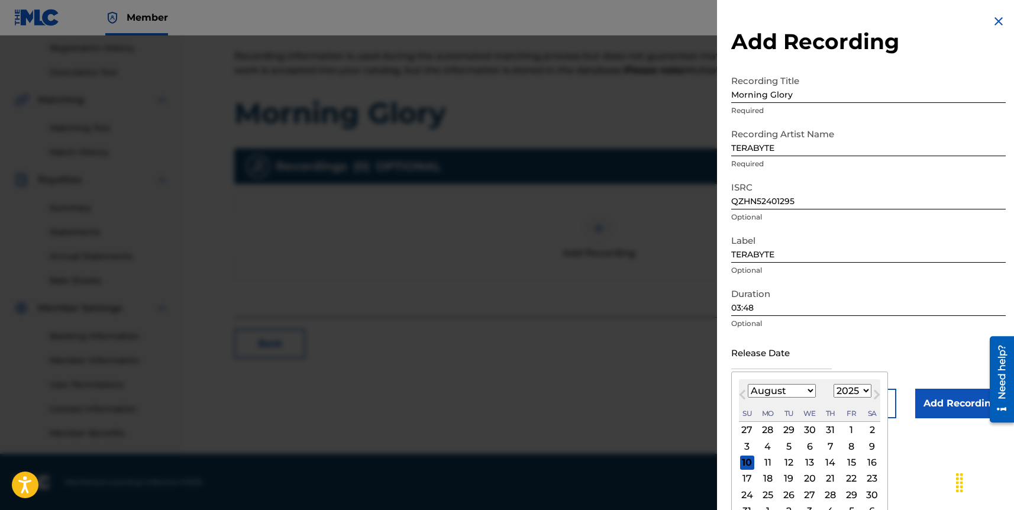
type input "[DATE]"
select select "3"
select select "2024"
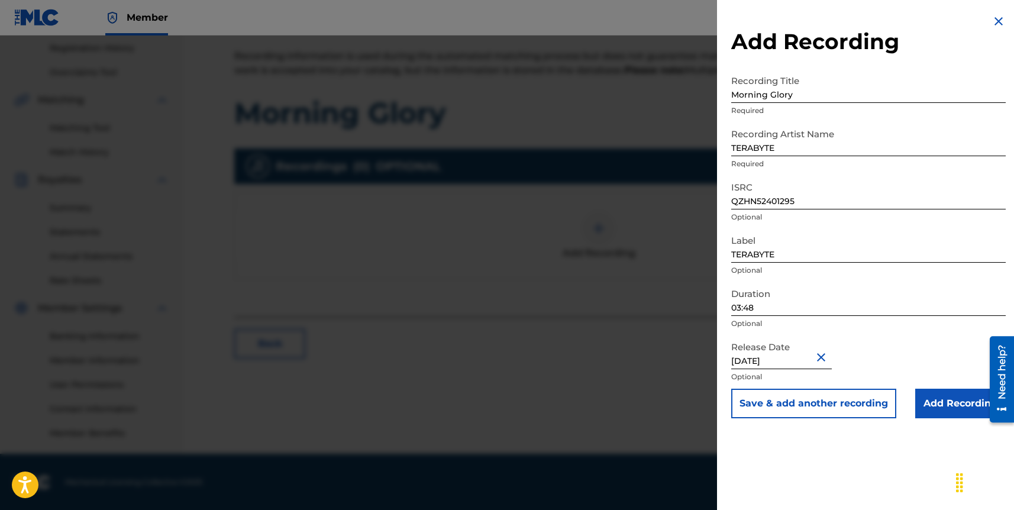
click at [931, 404] on input "Add Recording" at bounding box center [960, 404] width 91 height 30
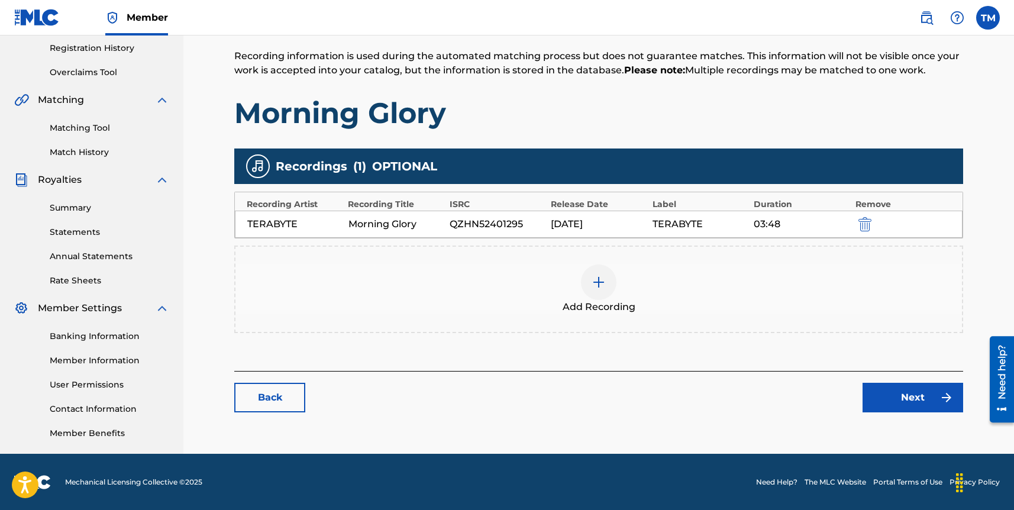
click at [885, 401] on link "Next" at bounding box center [913, 398] width 101 height 30
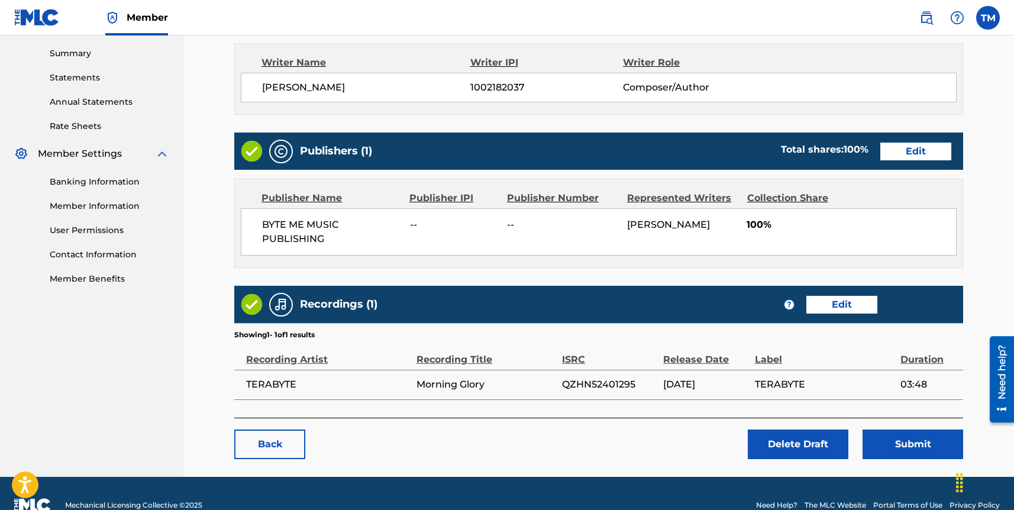
scroll to position [400, 0]
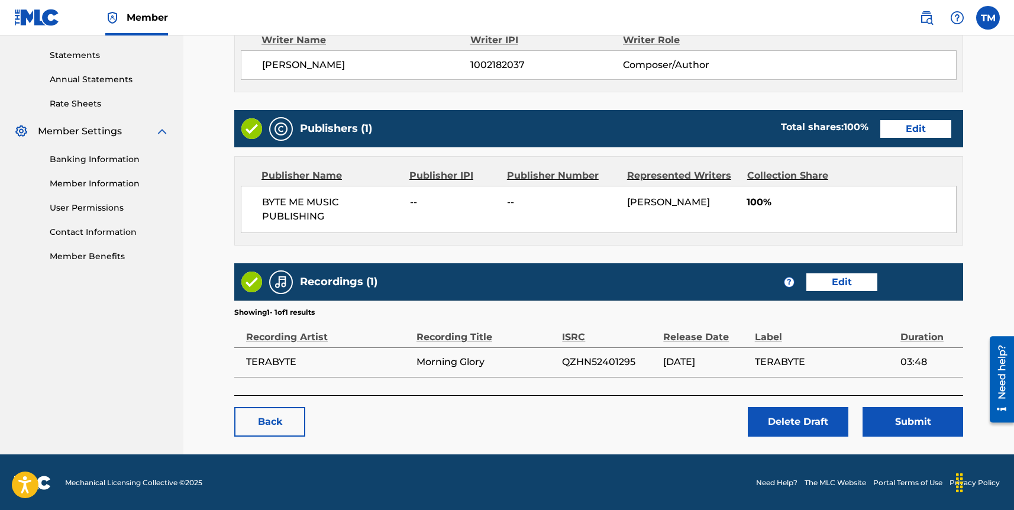
click at [908, 417] on button "Submit" at bounding box center [913, 422] width 101 height 30
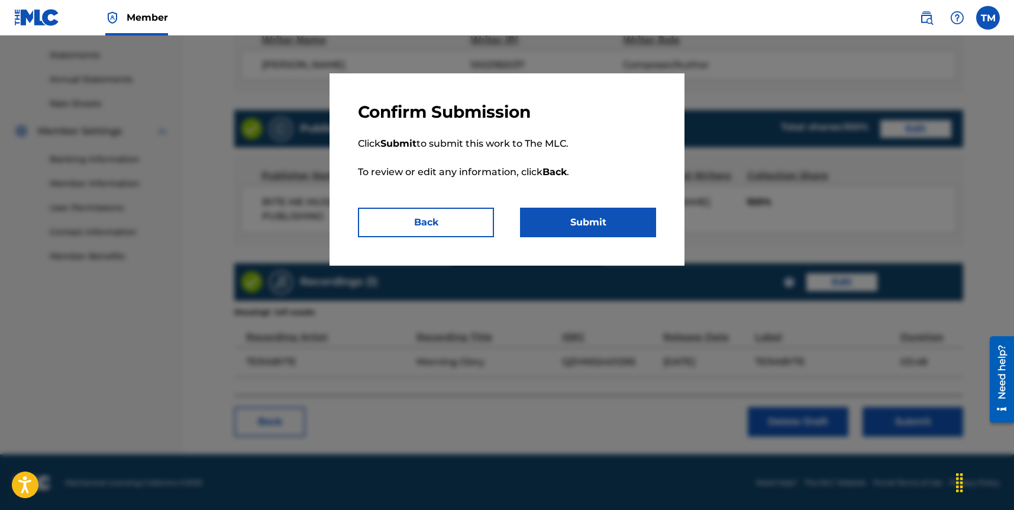
click at [570, 225] on button "Submit" at bounding box center [588, 223] width 136 height 30
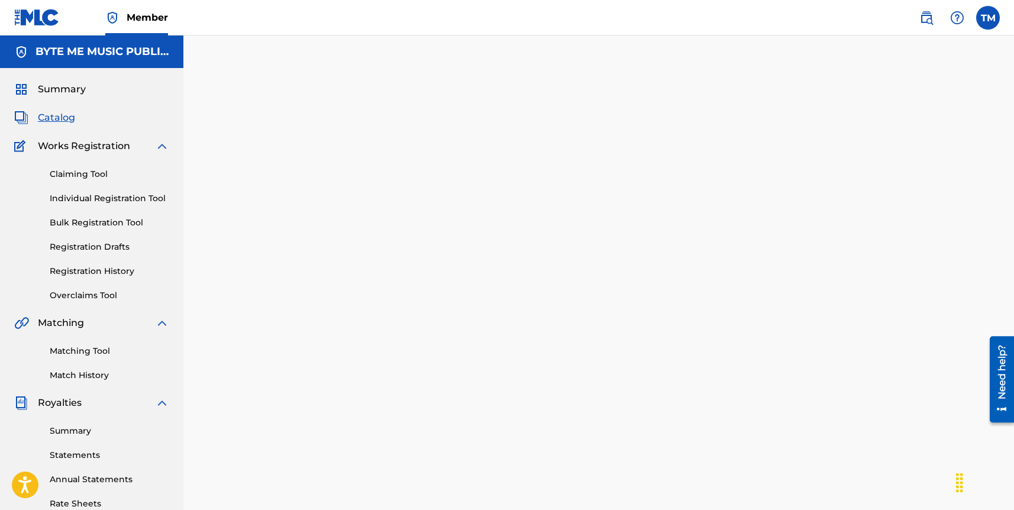
click at [78, 249] on link "Registration Drafts" at bounding box center [110, 247] width 120 height 12
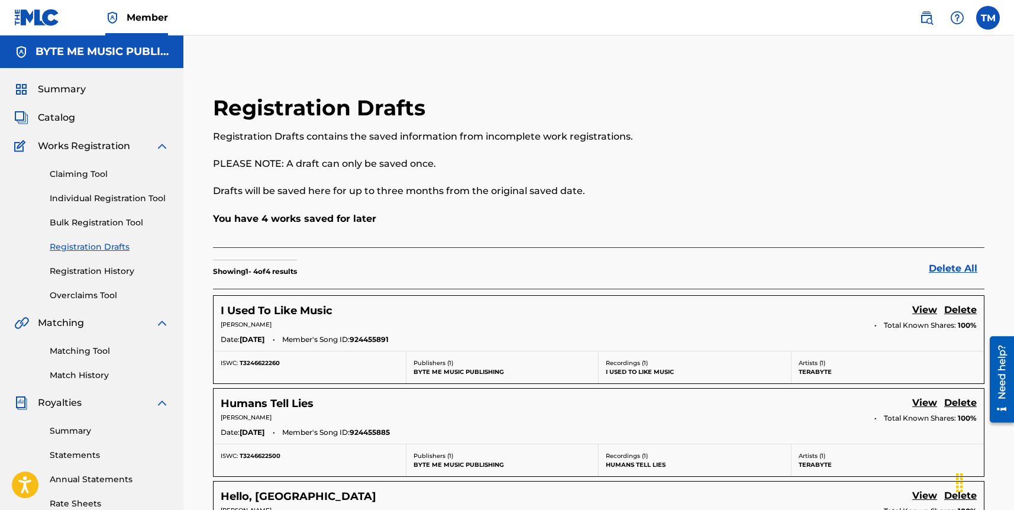
click at [266, 309] on h5 "I Used To Like Music" at bounding box center [277, 311] width 112 height 14
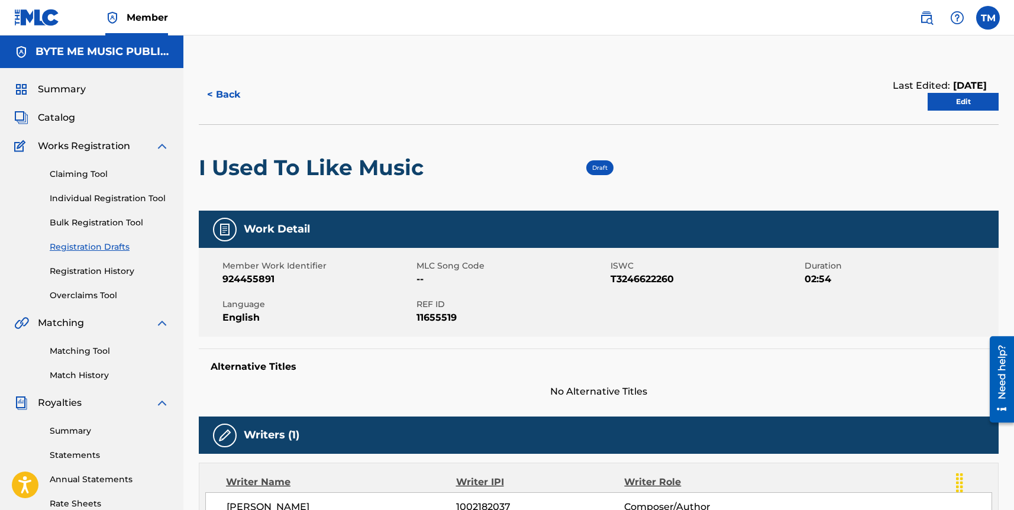
click at [951, 97] on link "Edit" at bounding box center [963, 102] width 71 height 18
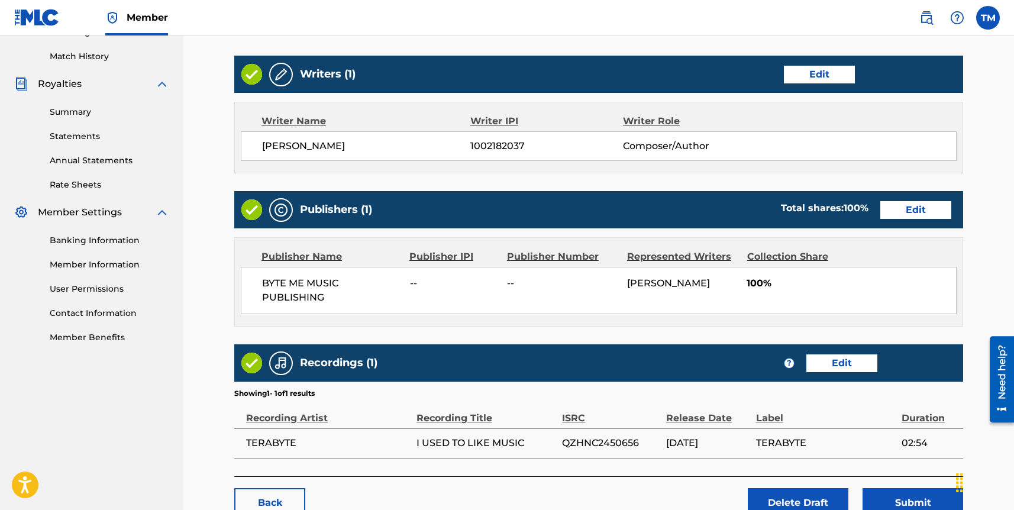
scroll to position [400, 0]
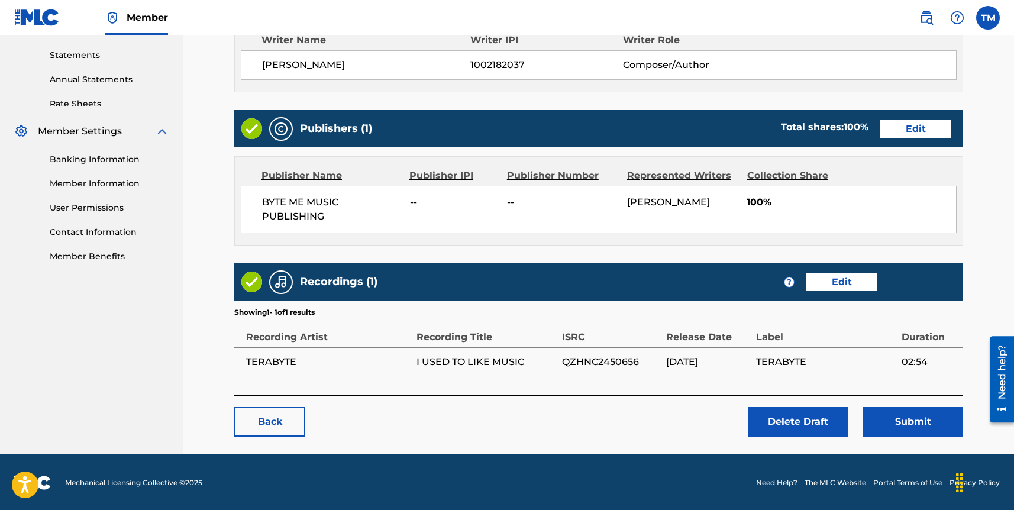
click at [823, 279] on link "Edit" at bounding box center [842, 282] width 71 height 18
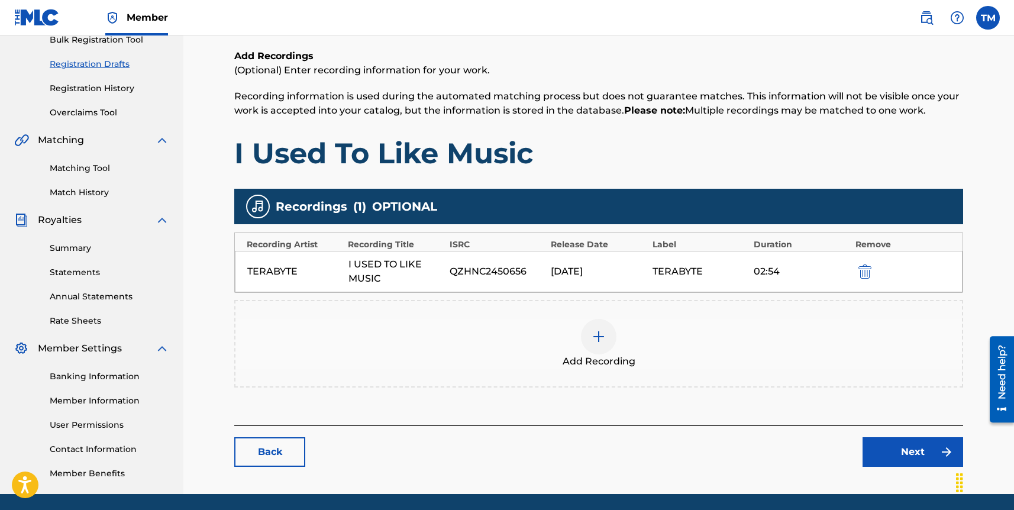
scroll to position [184, 0]
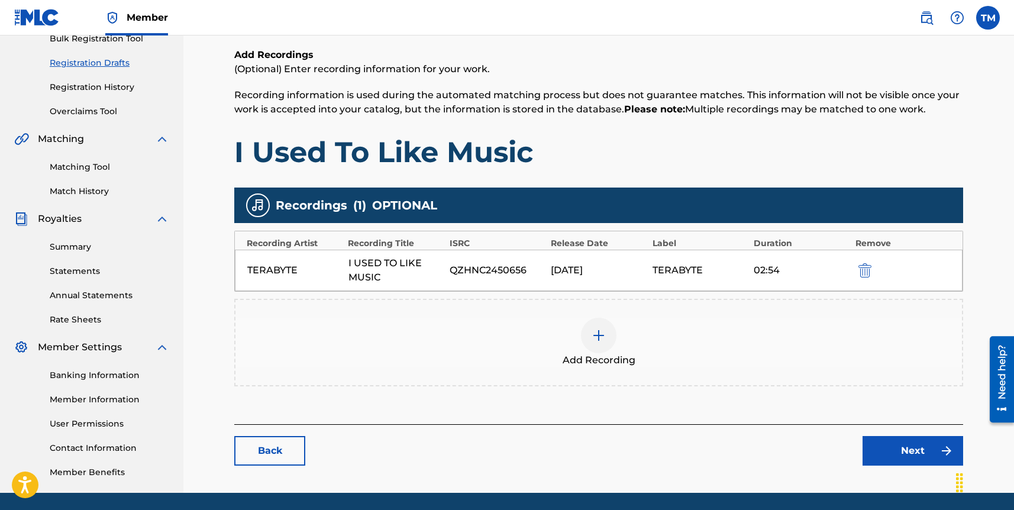
click at [862, 271] on img "submit" at bounding box center [865, 270] width 13 height 14
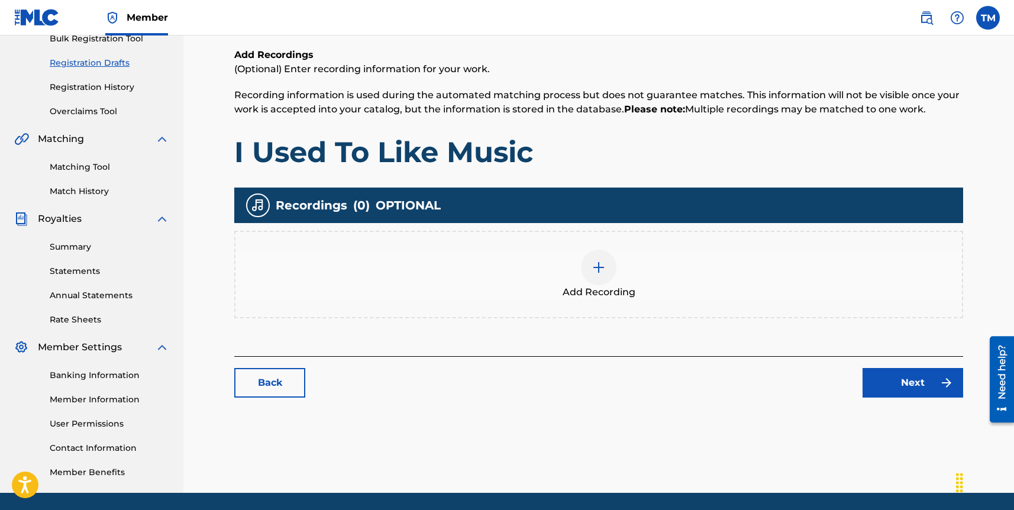
click at [593, 270] on img at bounding box center [599, 267] width 14 height 14
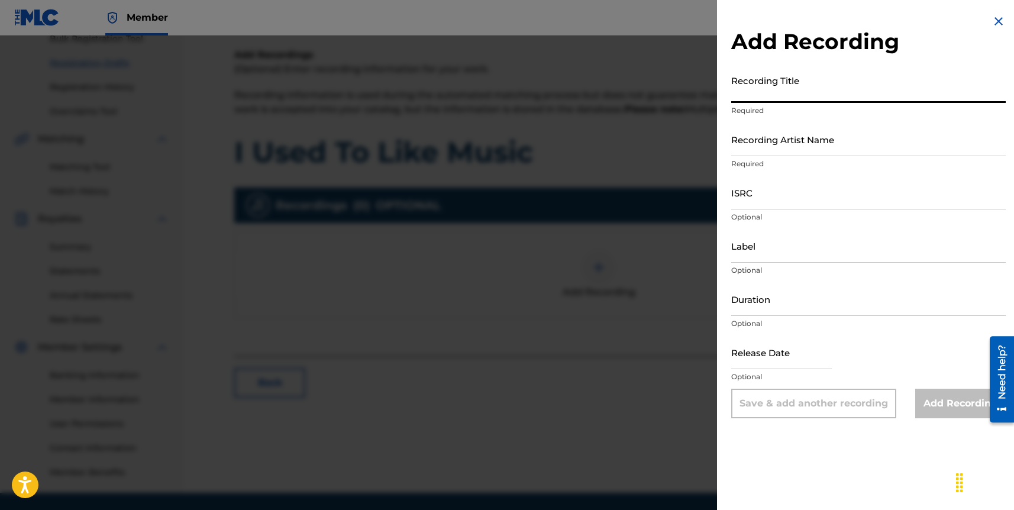
click at [785, 86] on input "Recording Title" at bounding box center [868, 86] width 275 height 34
type input "I Used to Like Music"
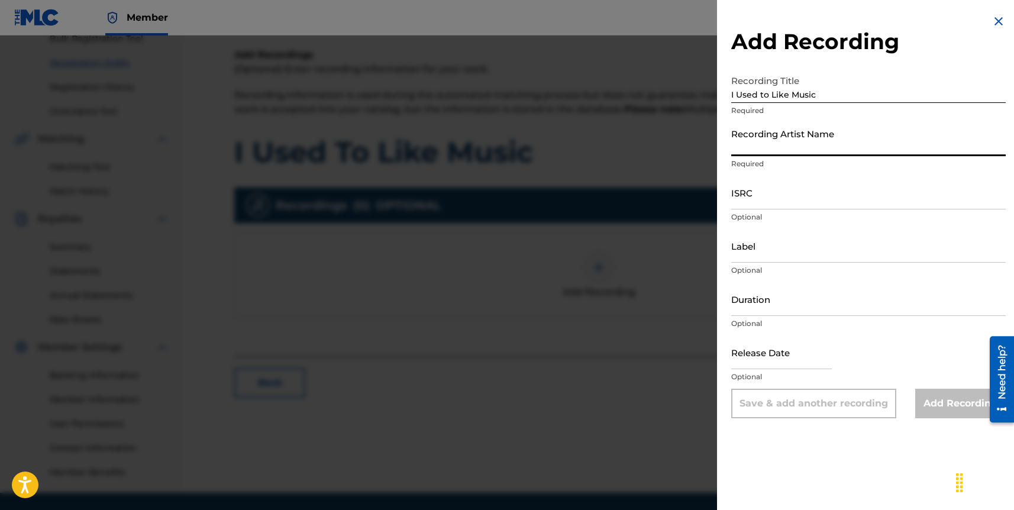
click at [779, 143] on input "Recording Artist Name" at bounding box center [868, 139] width 275 height 34
type input "TERABYTE"
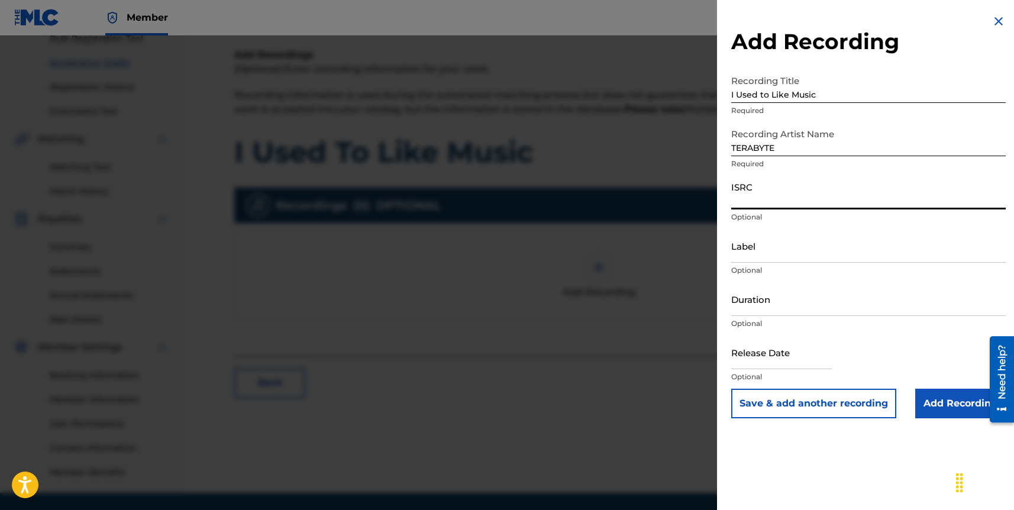
click at [773, 192] on input "ISRC" at bounding box center [868, 193] width 275 height 34
paste input "QZHNC2450656"
type input "QZHNC2450656"
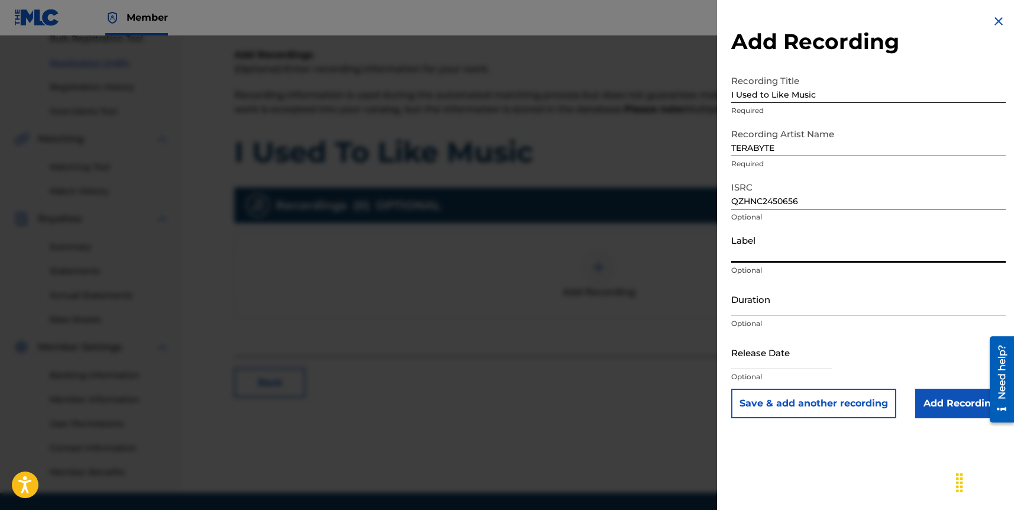
click at [764, 256] on input "Label" at bounding box center [868, 246] width 275 height 34
type input "TERABYTE"
click at [777, 303] on input "Duration" at bounding box center [868, 299] width 275 height 34
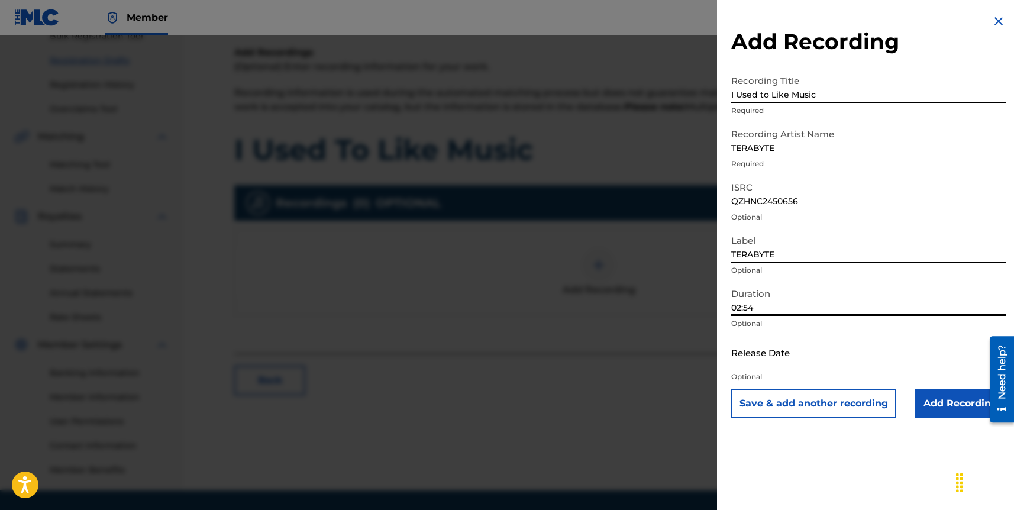
scroll to position [224, 0]
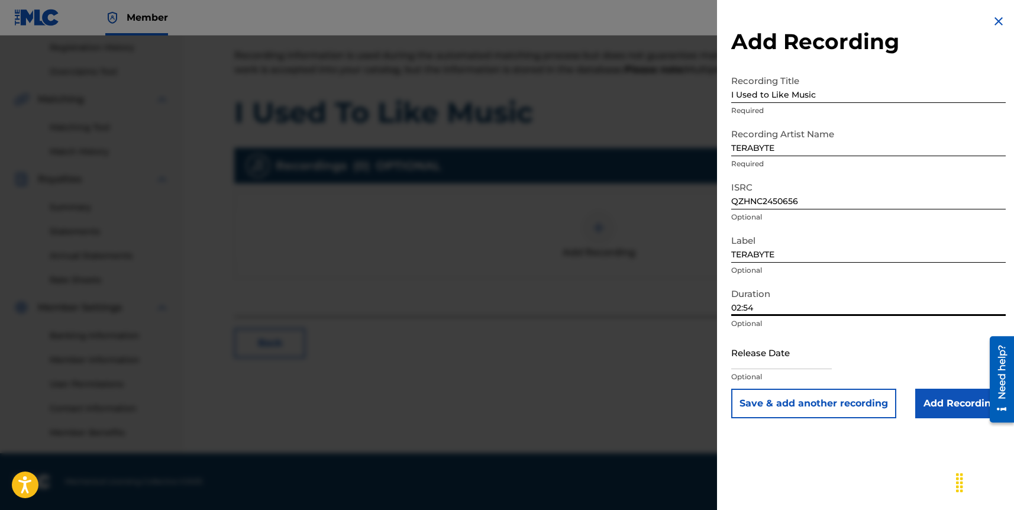
type input "02:54"
click at [771, 357] on input "text" at bounding box center [781, 353] width 101 height 34
select select "7"
select select "2025"
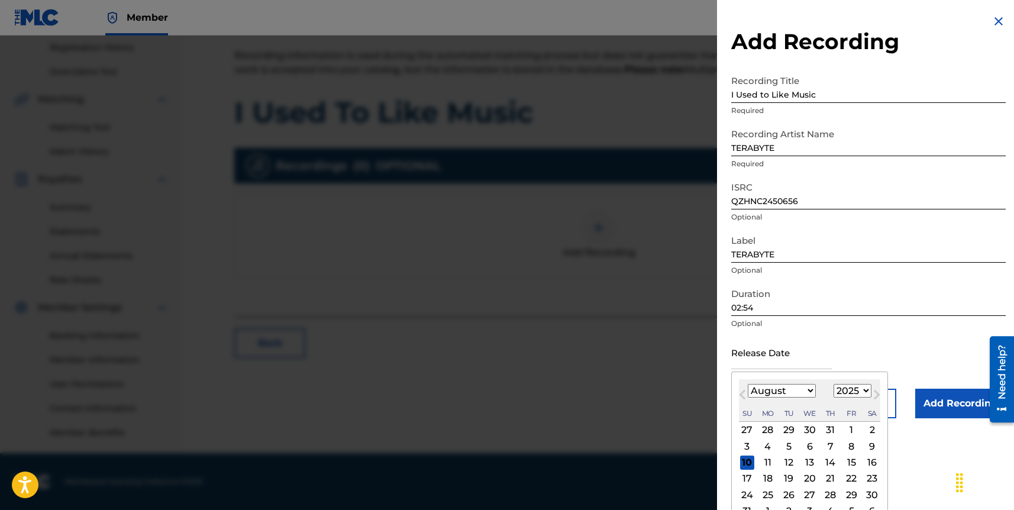
type input "[DATE]"
select select "3"
select select "2024"
click at [869, 343] on div "Release Date [DATE] [DATE] Previous Month Next Month April [DATE] February Marc…" at bounding box center [868, 362] width 275 height 53
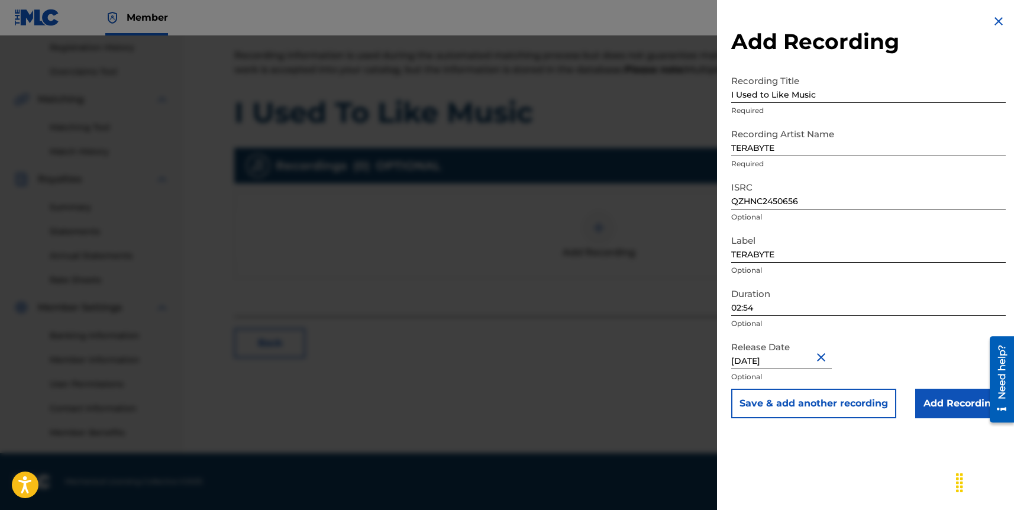
click at [927, 399] on input "Add Recording" at bounding box center [960, 404] width 91 height 30
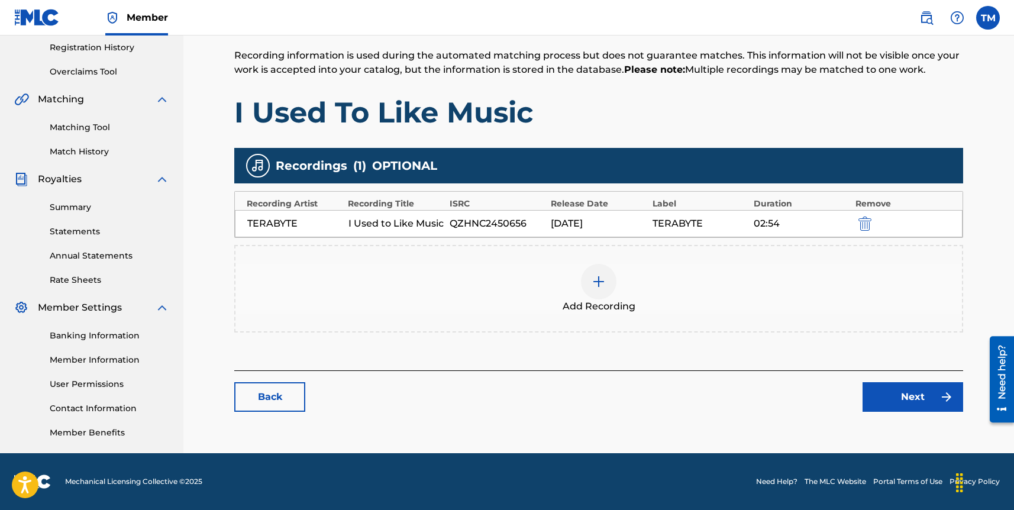
click at [900, 397] on link "Next" at bounding box center [913, 397] width 101 height 30
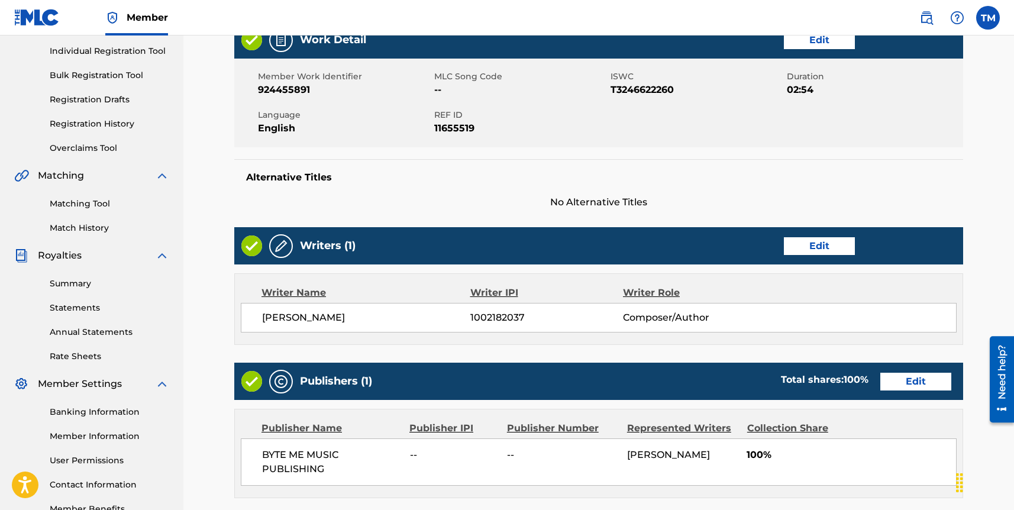
scroll to position [400, 0]
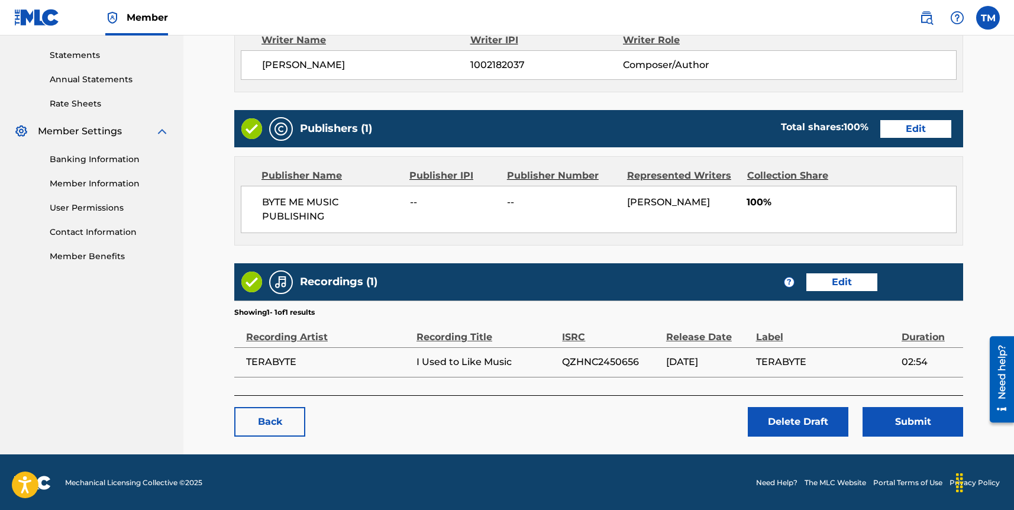
click at [901, 412] on button "Submit" at bounding box center [913, 422] width 101 height 30
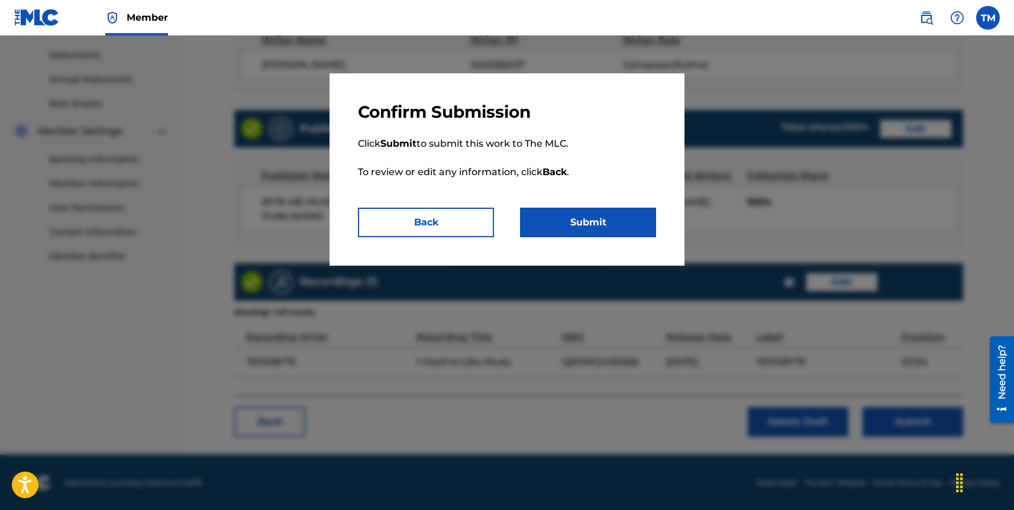
click at [573, 212] on button "Submit" at bounding box center [588, 223] width 136 height 30
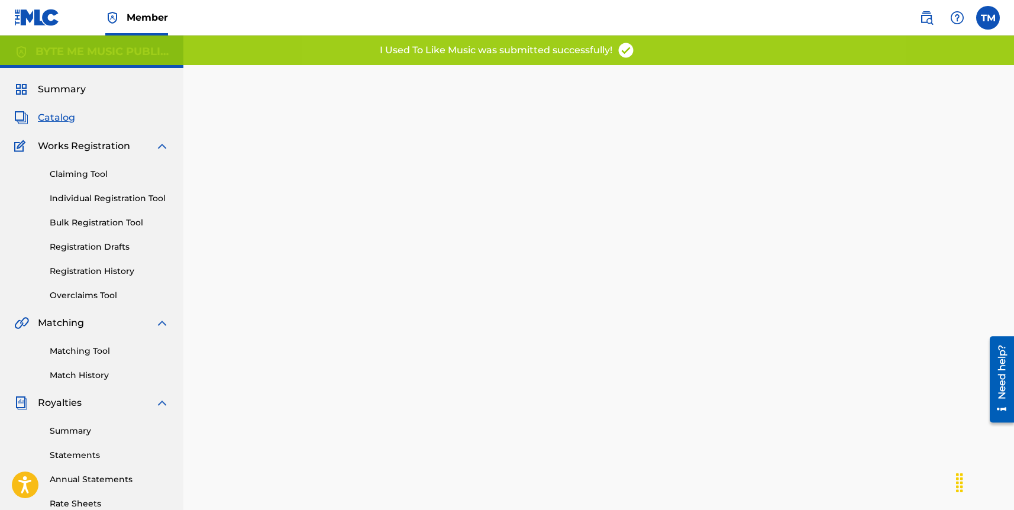
click at [111, 247] on link "Registration Drafts" at bounding box center [110, 247] width 120 height 12
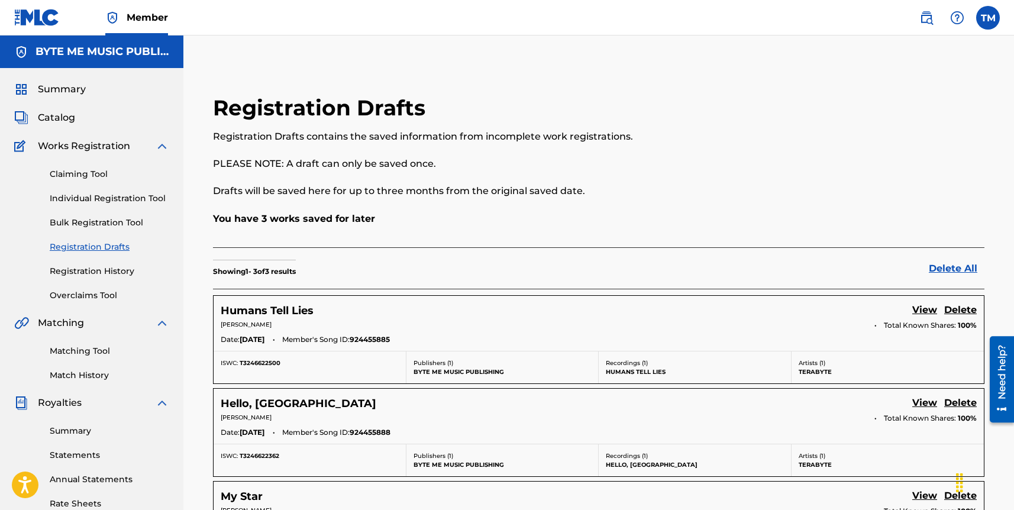
click at [288, 307] on h5 "Humans Tell Lies" at bounding box center [267, 311] width 93 height 14
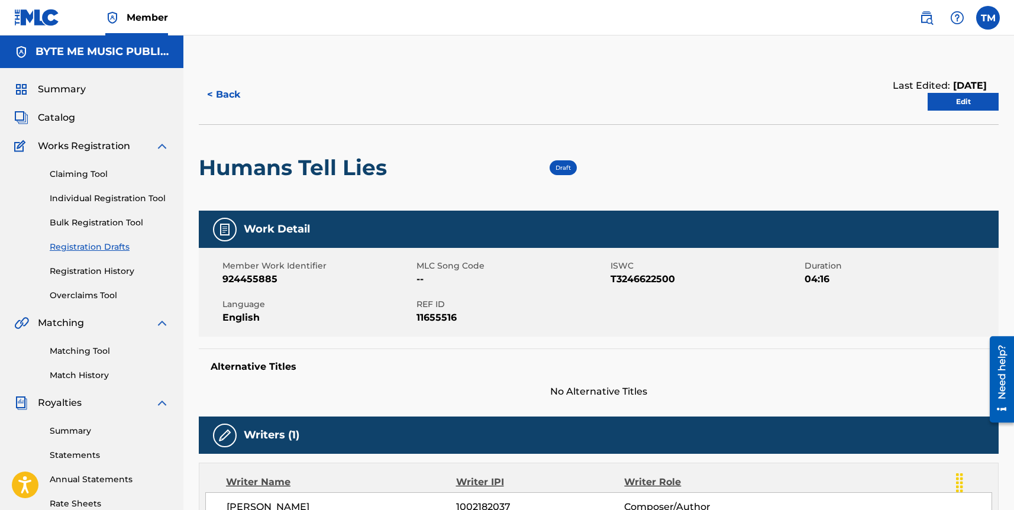
click at [969, 108] on link "Edit" at bounding box center [963, 102] width 71 height 18
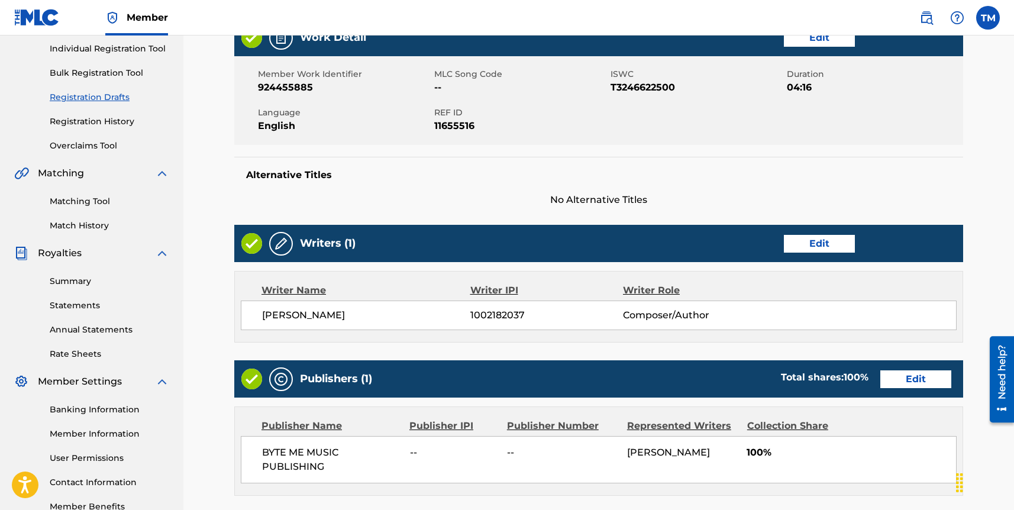
scroll to position [400, 0]
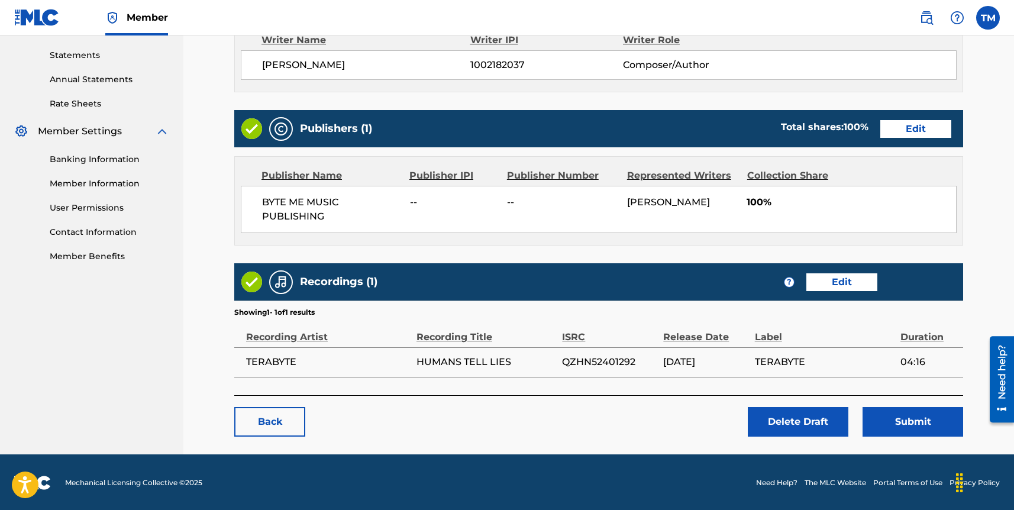
click at [887, 418] on button "Submit" at bounding box center [913, 422] width 101 height 30
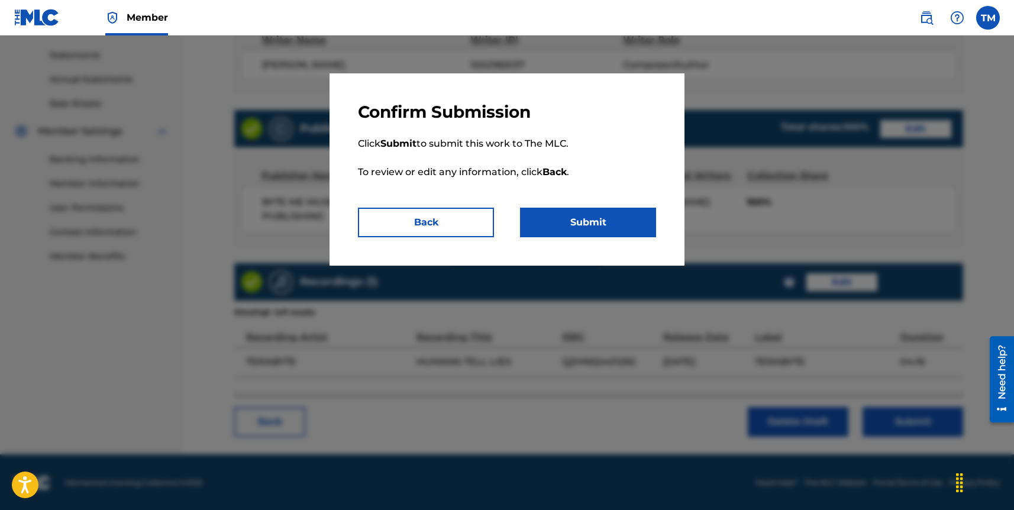
click at [594, 215] on button "Submit" at bounding box center [588, 223] width 136 height 30
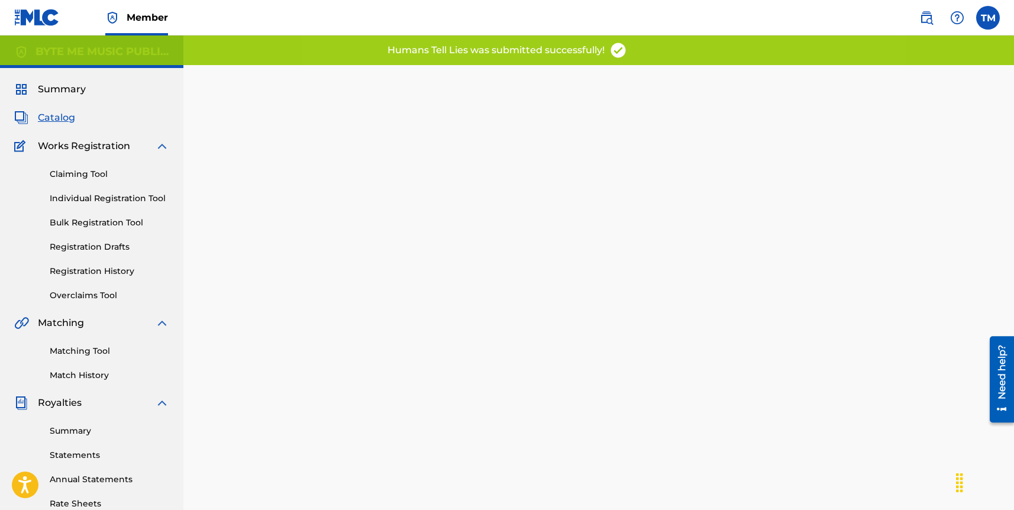
click at [78, 251] on link "Registration Drafts" at bounding box center [110, 247] width 120 height 12
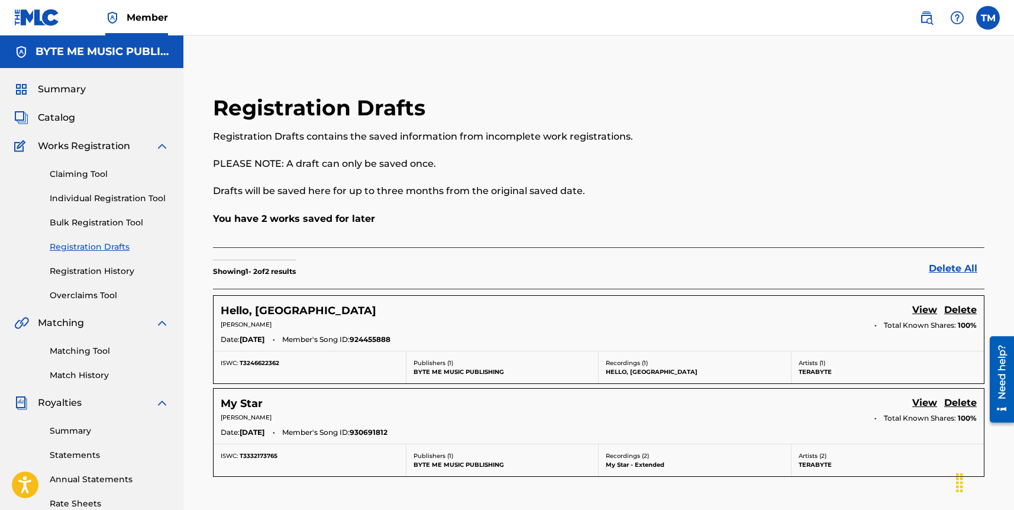
click at [254, 312] on h5 "Hello, [GEOGRAPHIC_DATA]" at bounding box center [299, 311] width 156 height 14
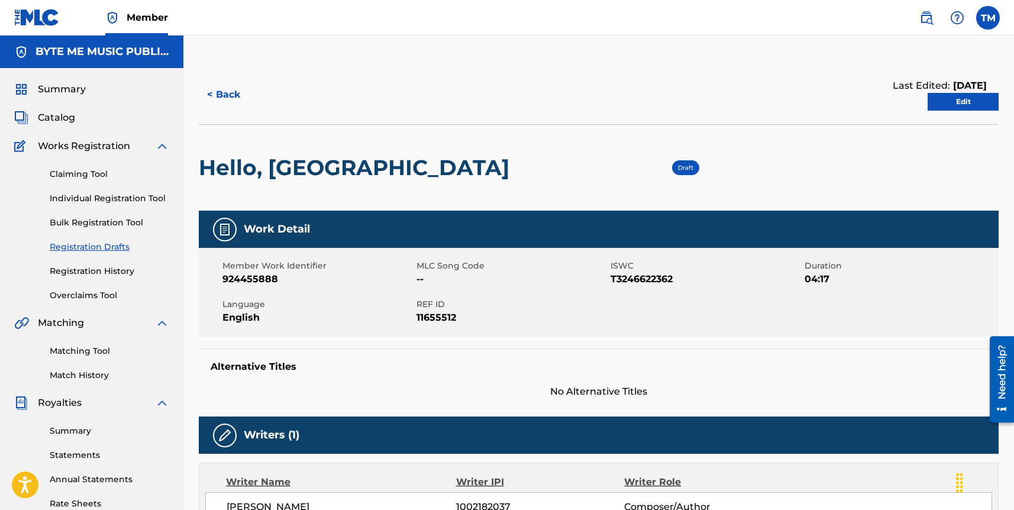
scroll to position [9, 0]
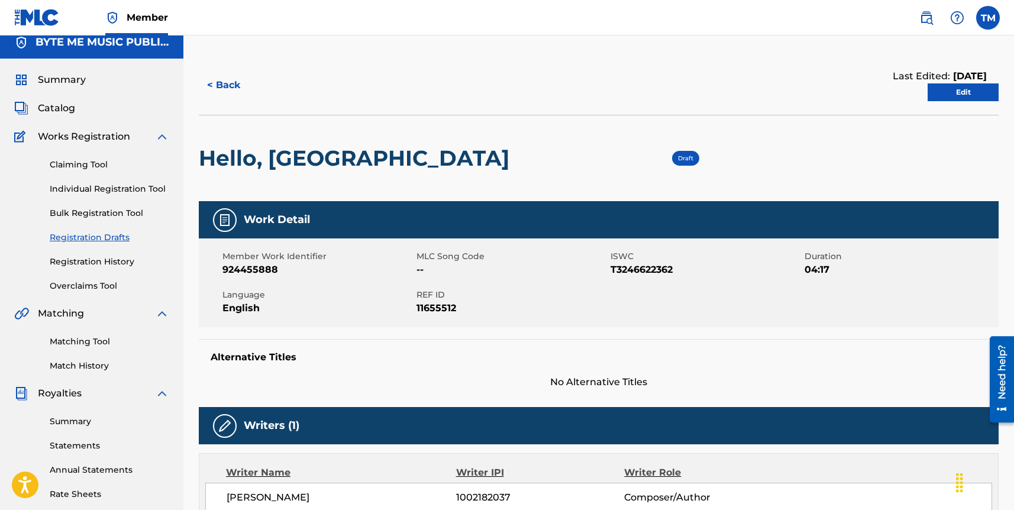
click at [940, 95] on link "Edit" at bounding box center [963, 92] width 71 height 18
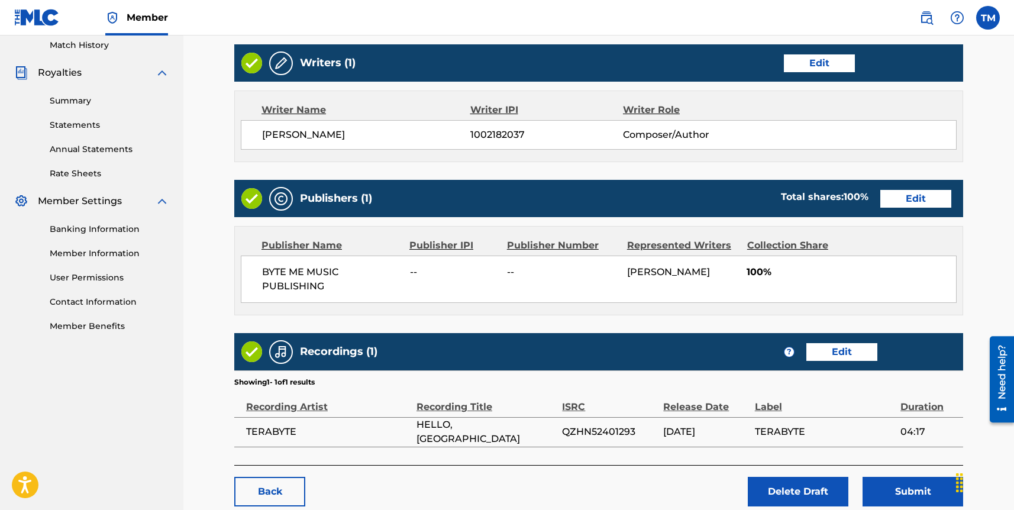
scroll to position [400, 0]
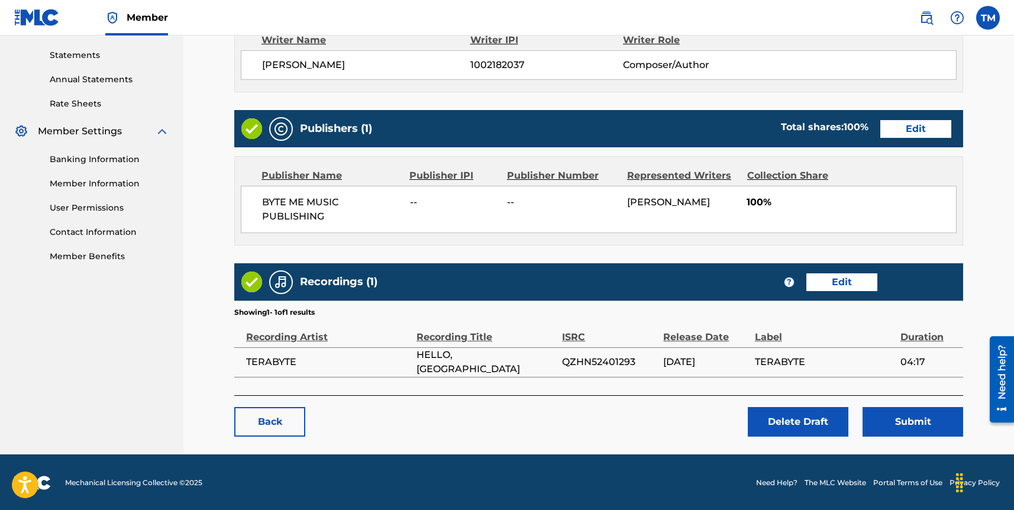
click at [877, 415] on button "Submit" at bounding box center [913, 422] width 101 height 30
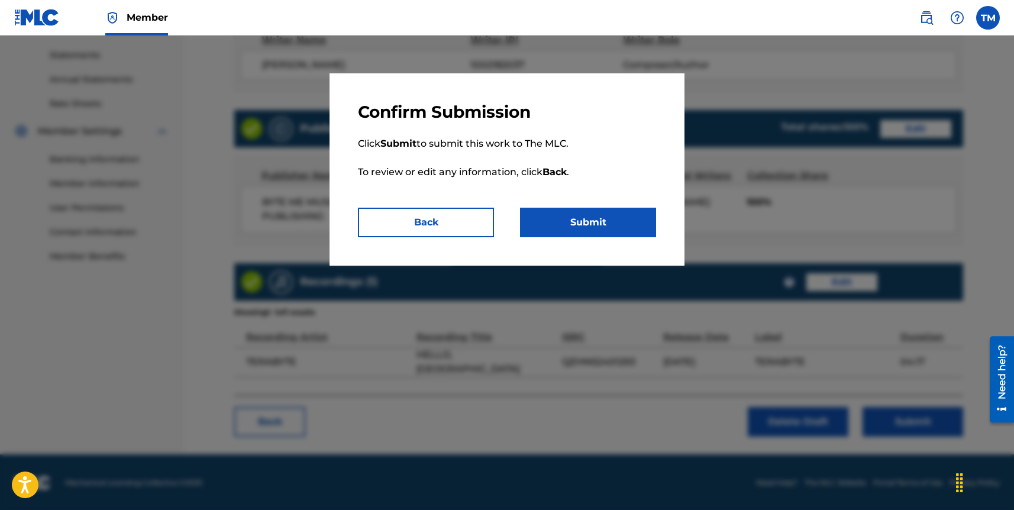
click at [591, 222] on button "Submit" at bounding box center [588, 223] width 136 height 30
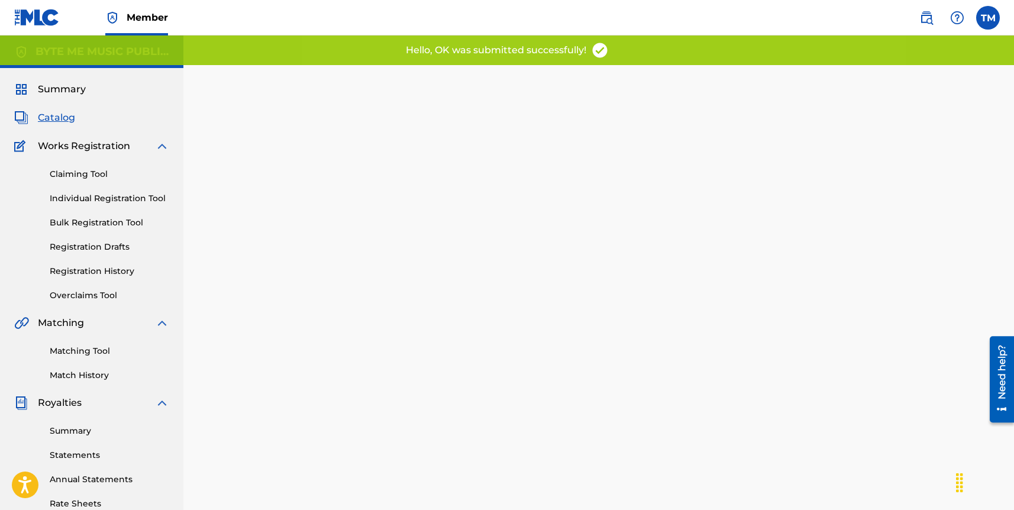
click at [114, 248] on link "Registration Drafts" at bounding box center [110, 247] width 120 height 12
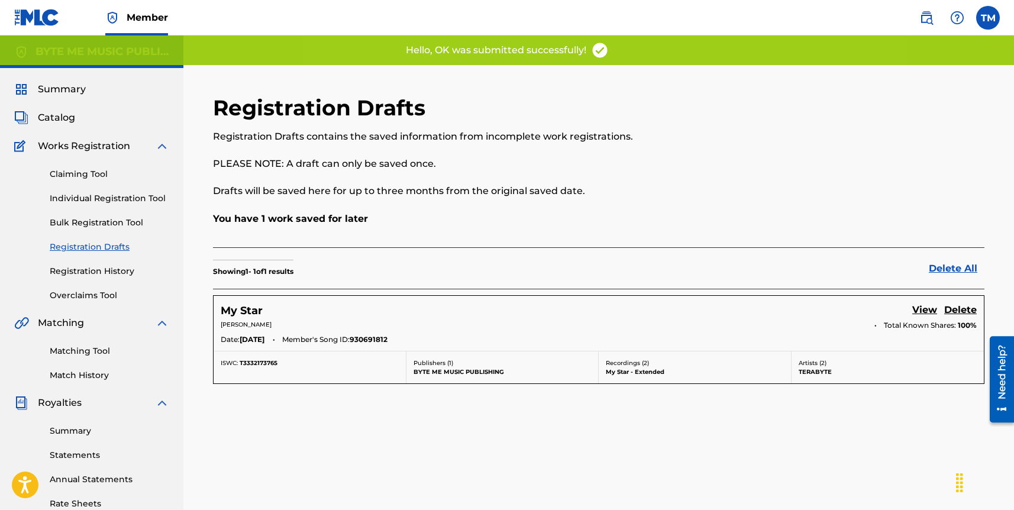
click at [251, 313] on h5 "My Star" at bounding box center [242, 311] width 42 height 14
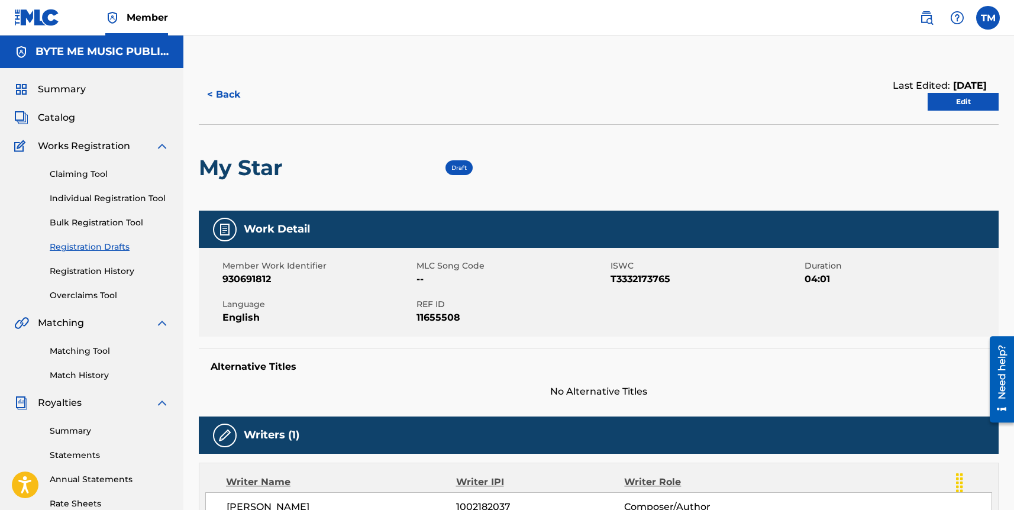
click at [960, 99] on link "Edit" at bounding box center [963, 102] width 71 height 18
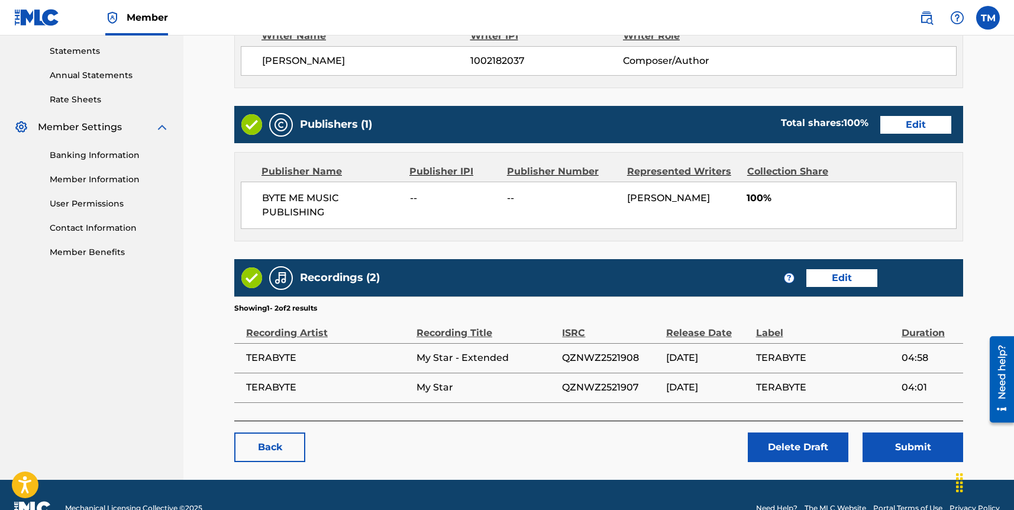
scroll to position [430, 0]
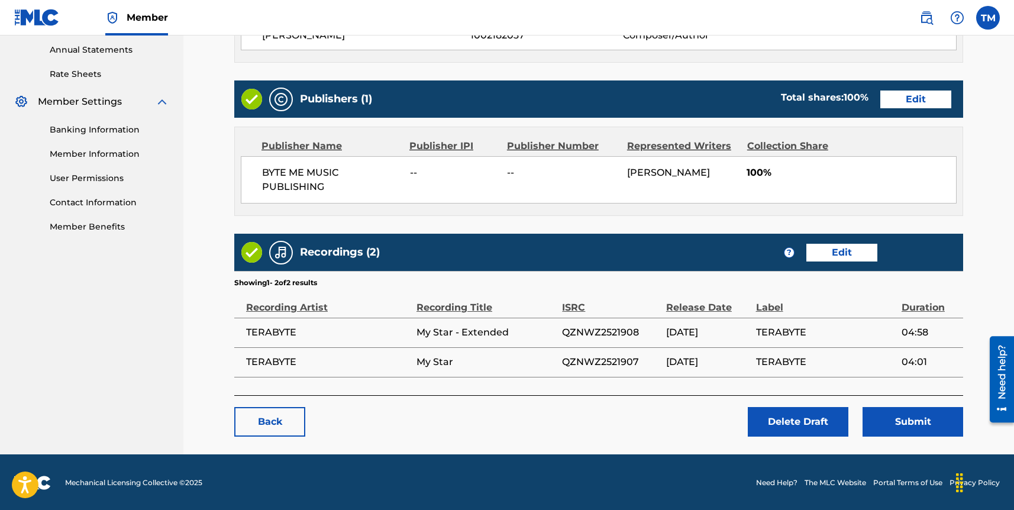
click at [921, 419] on button "Submit" at bounding box center [913, 422] width 101 height 30
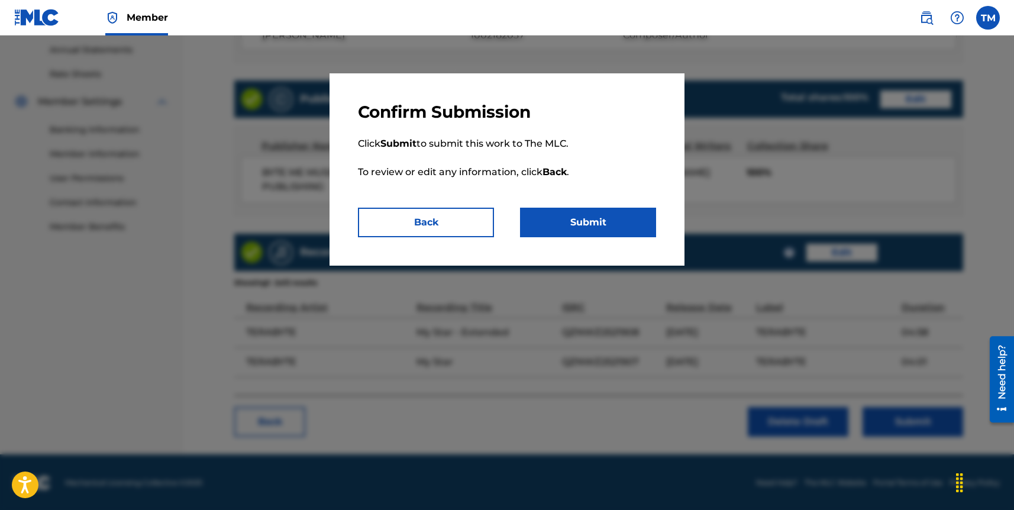
click at [609, 222] on button "Submit" at bounding box center [588, 223] width 136 height 30
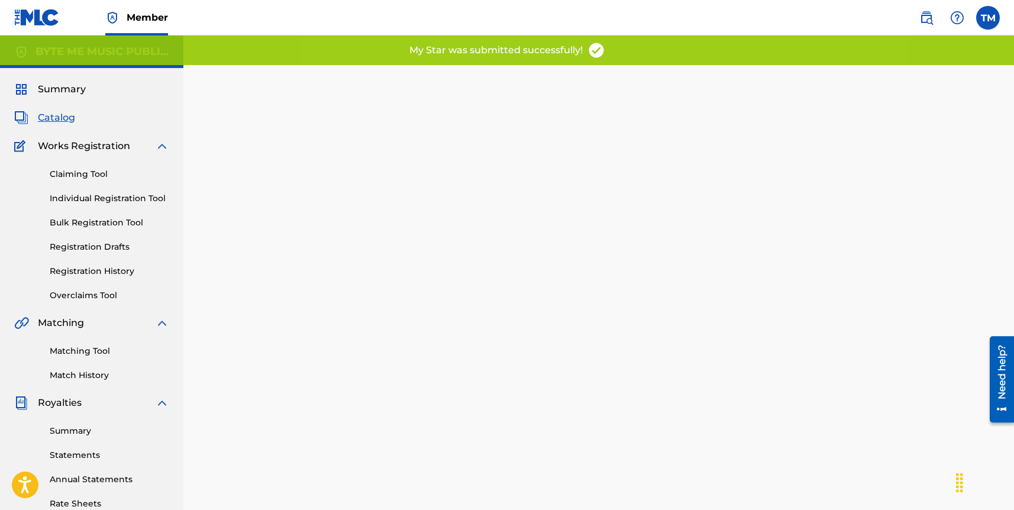
click at [57, 115] on span "Catalog" at bounding box center [56, 118] width 37 height 14
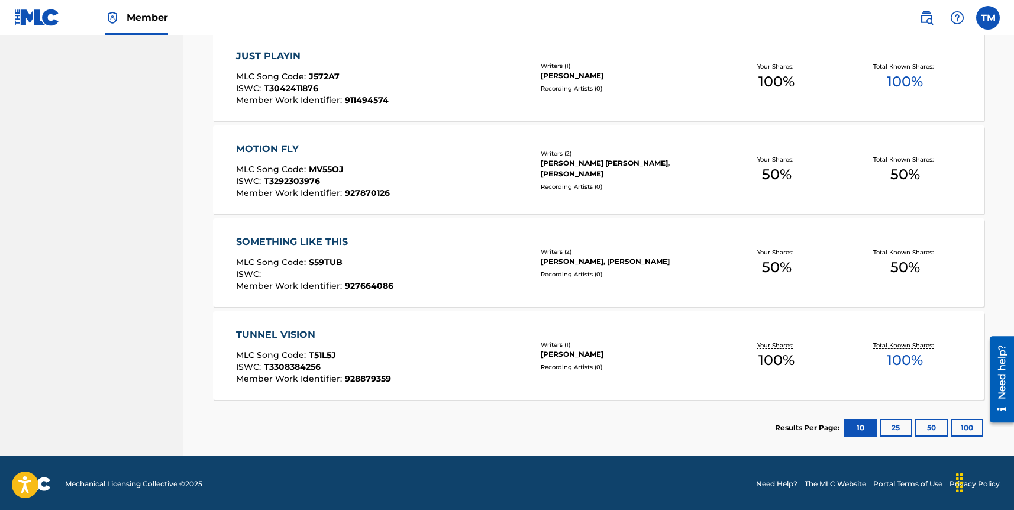
scroll to position [869, 0]
